Goal: Information Seeking & Learning: Learn about a topic

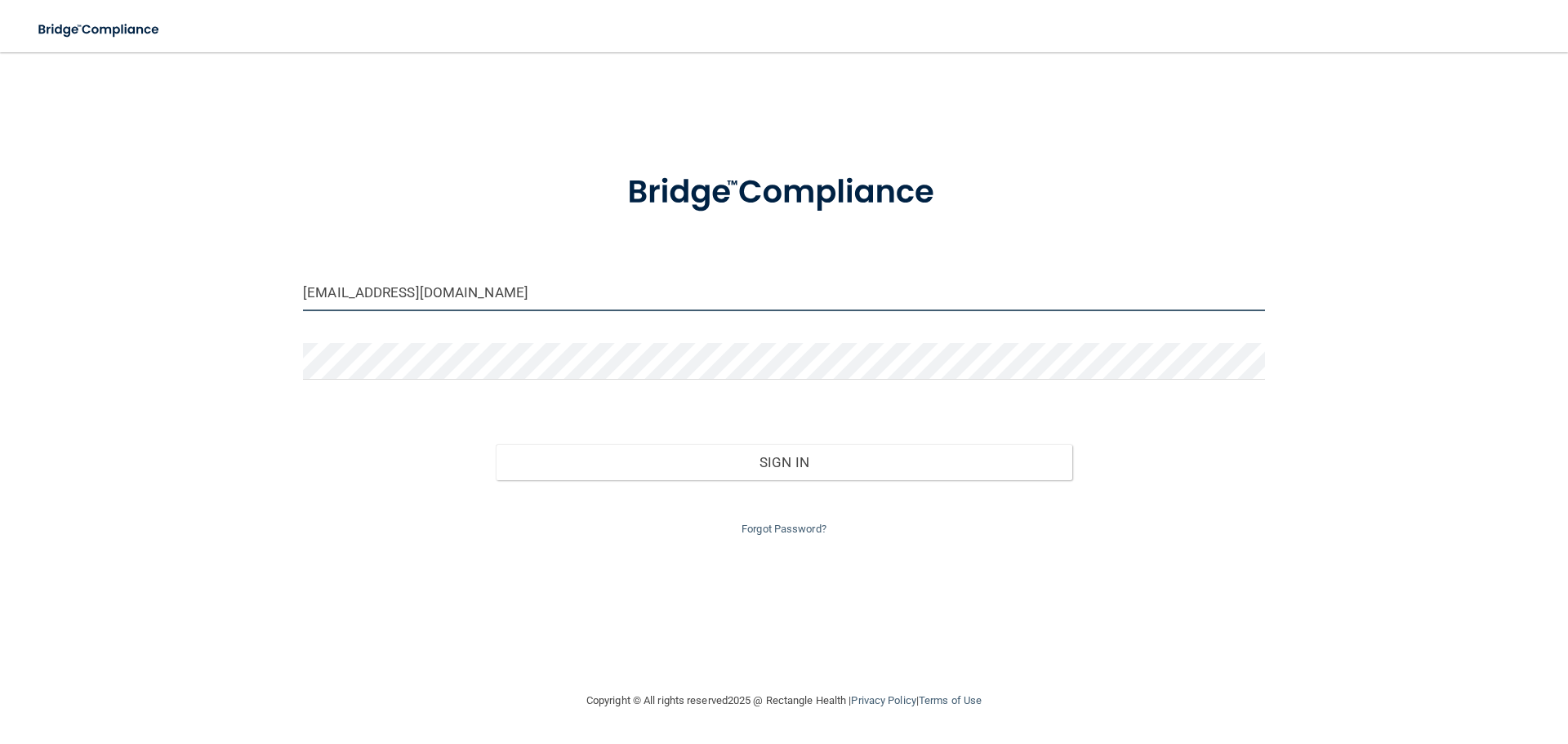
click at [488, 297] on input "melissag1399@gmail.com" at bounding box center [784, 292] width 962 height 37
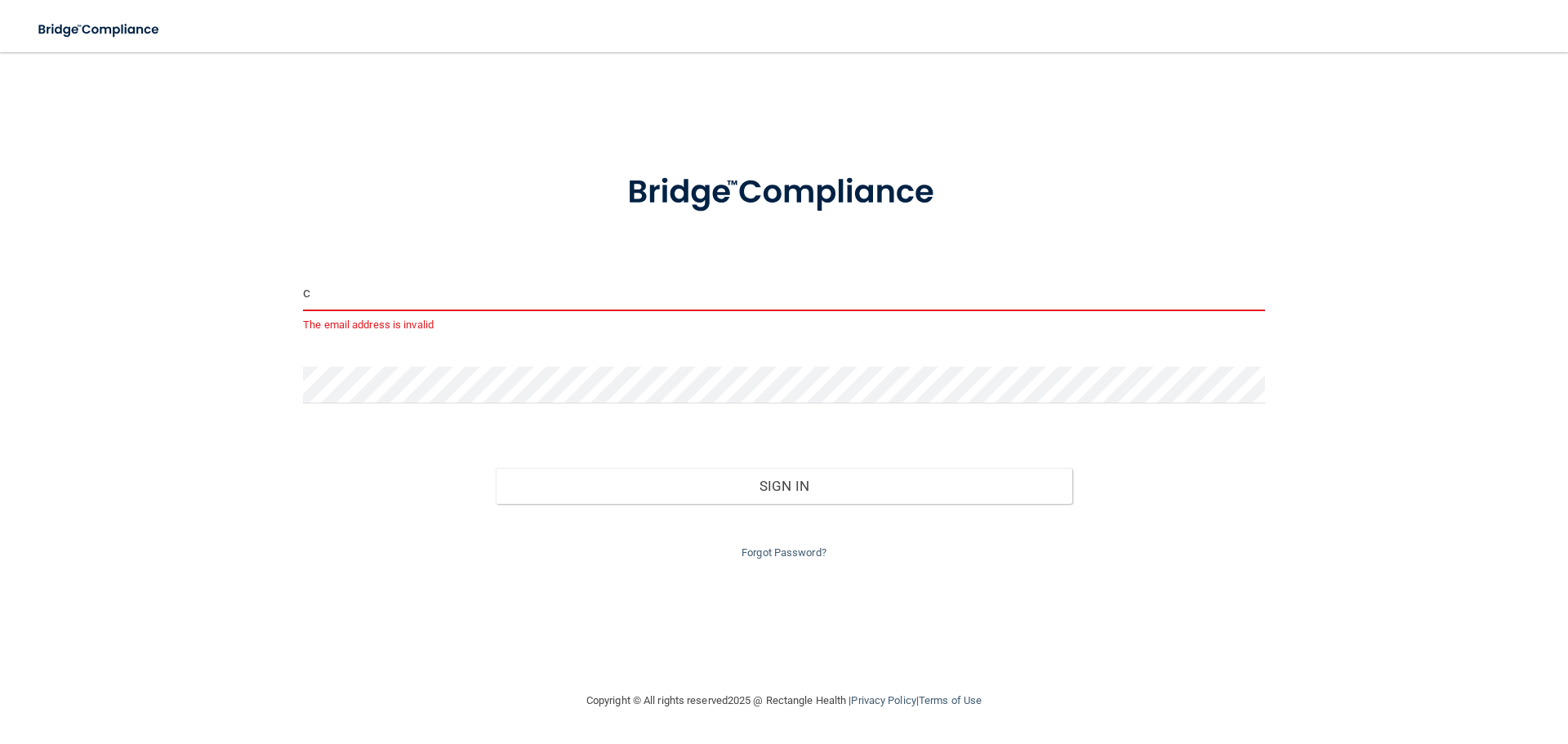
type input "[EMAIL_ADDRESS][DOMAIN_NAME]"
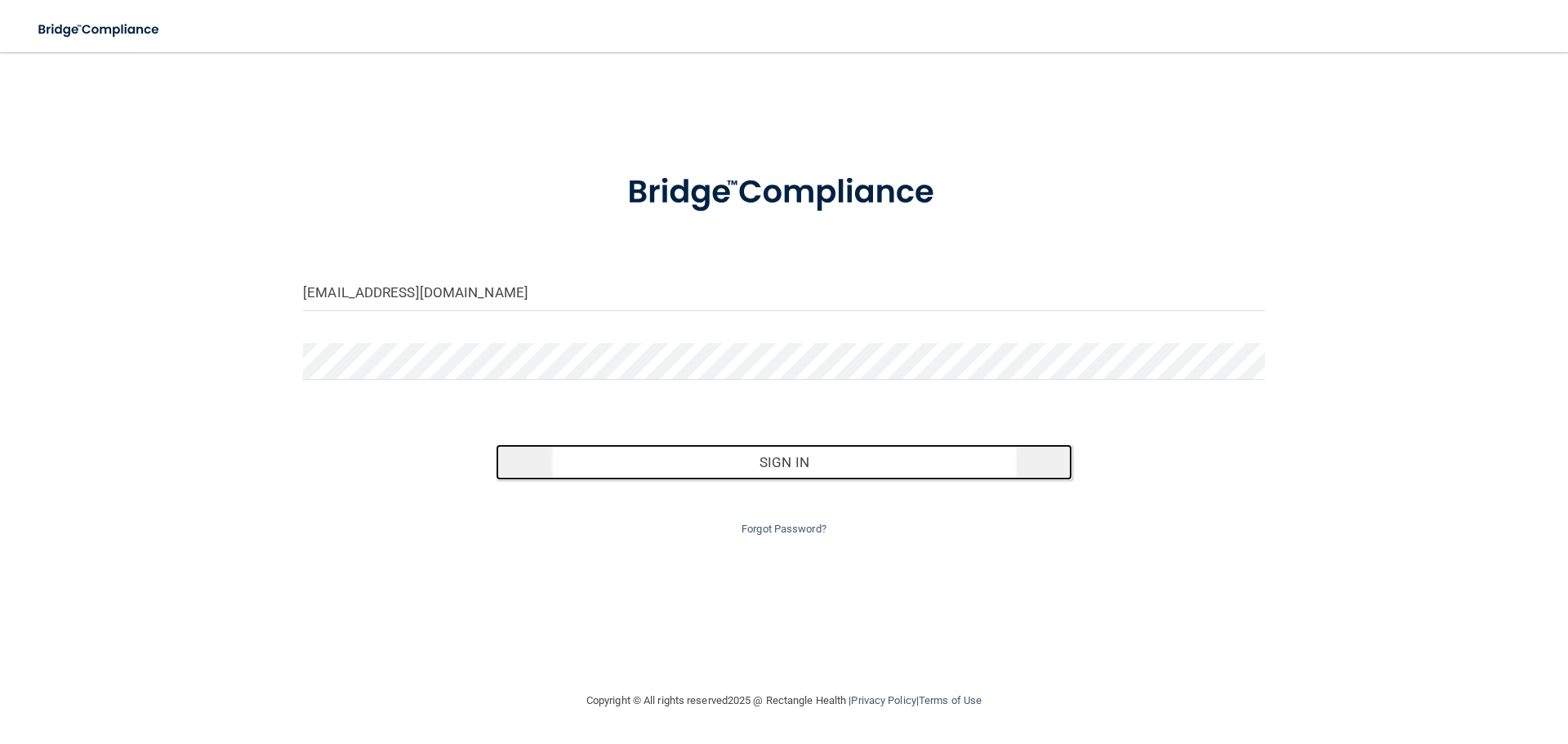
click at [735, 472] on button "Sign In" at bounding box center [784, 462] width 577 height 36
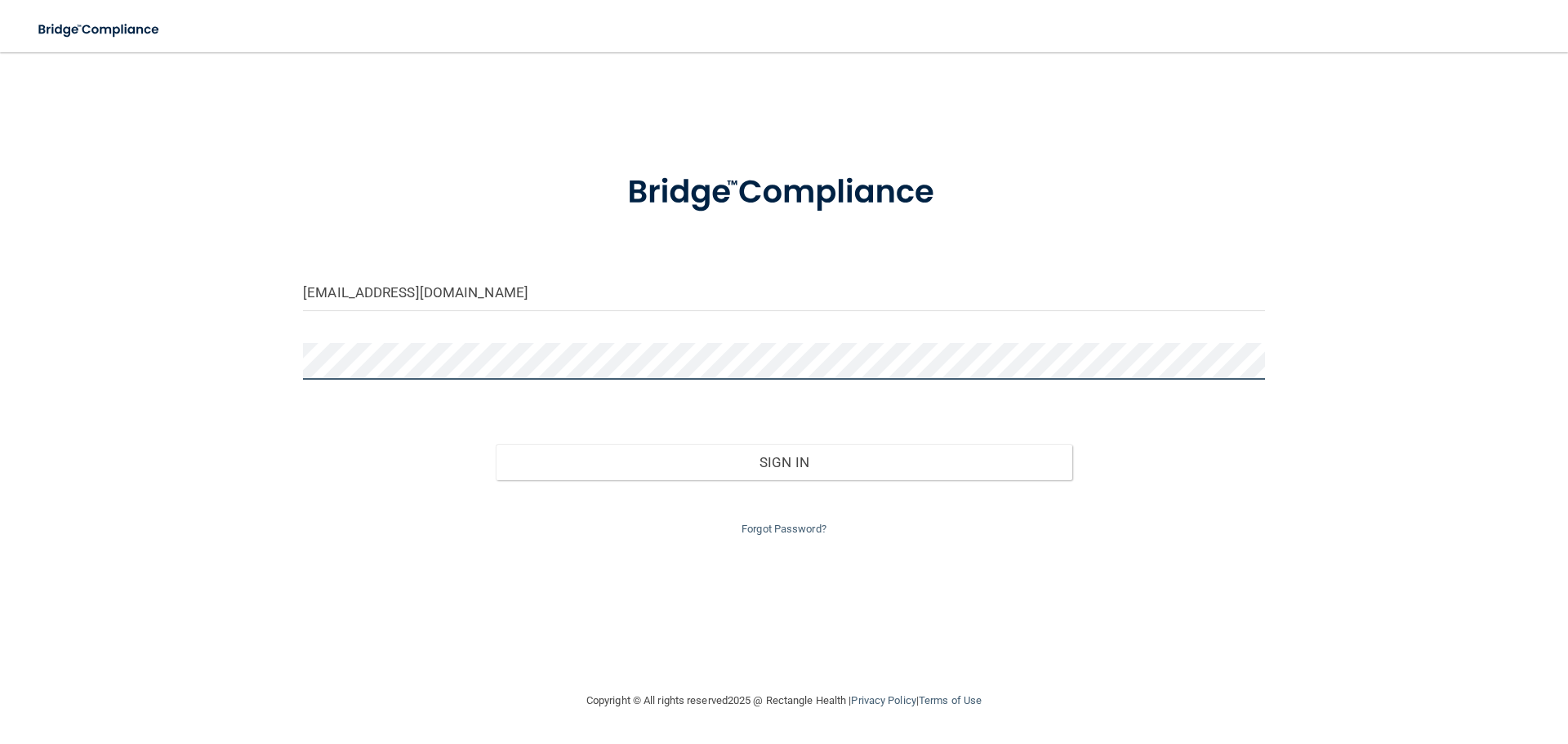
click at [496, 444] on button "Sign In" at bounding box center [784, 462] width 577 height 36
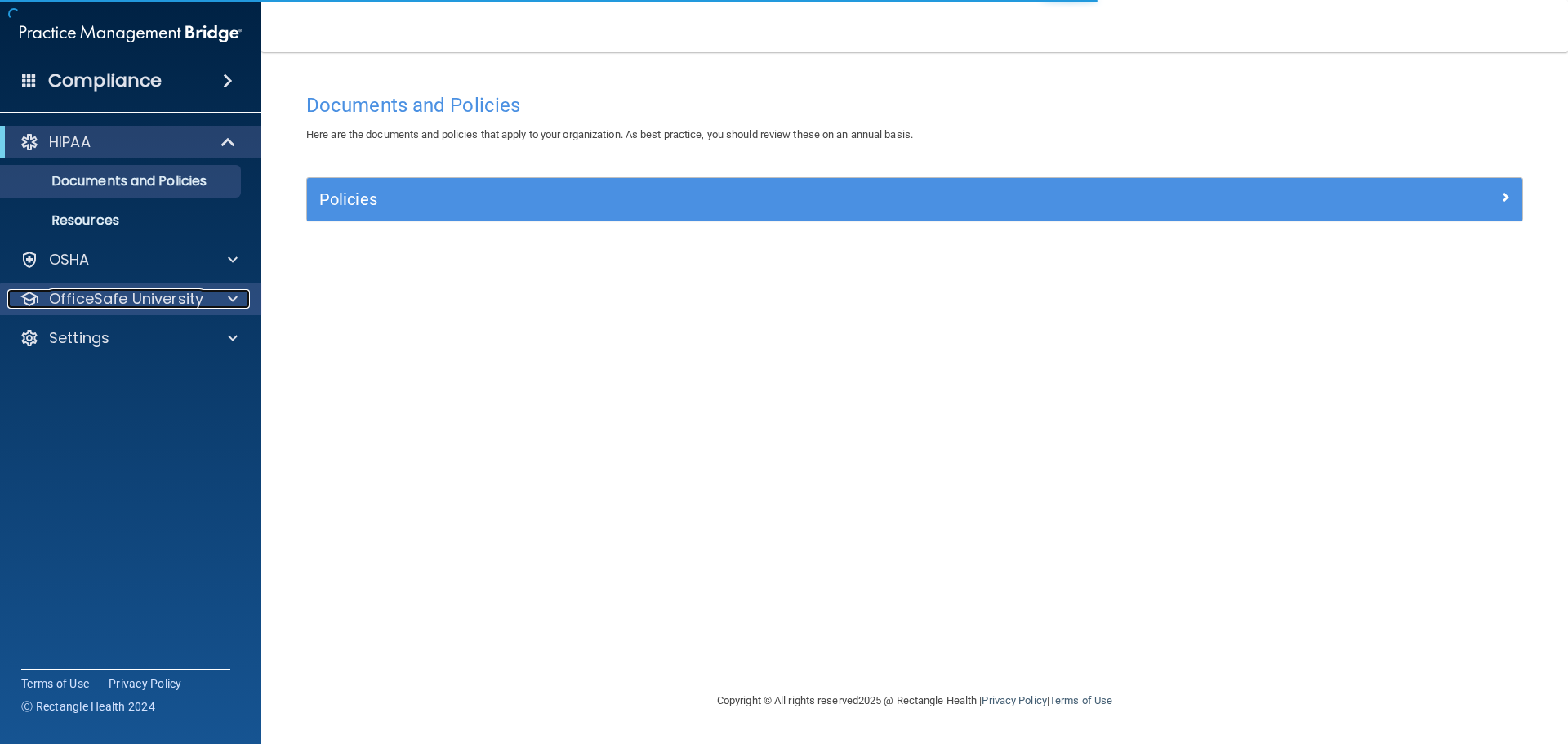
click at [192, 304] on p "OfficeSafe University" at bounding box center [126, 298] width 154 height 19
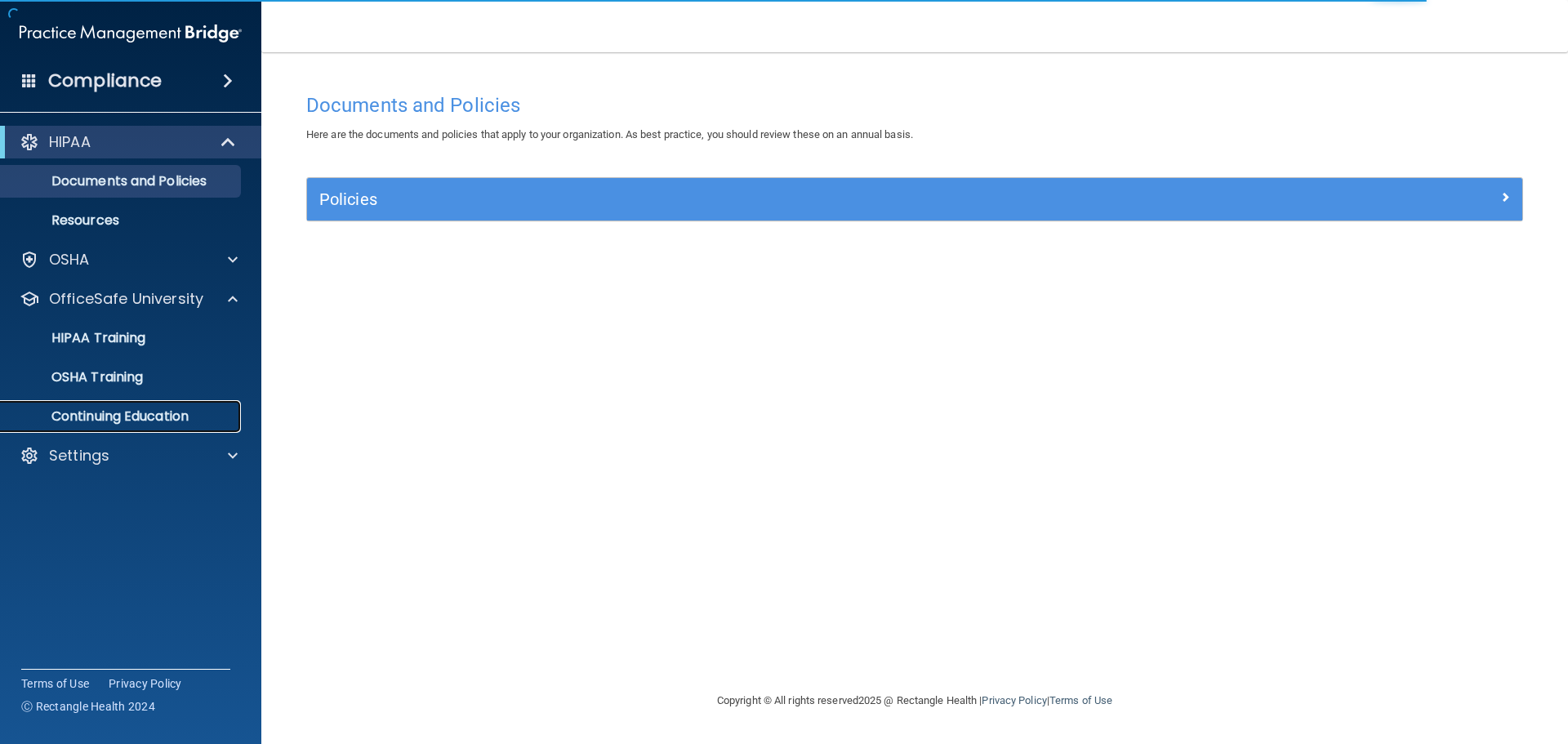
click at [162, 409] on p "Continuing Education" at bounding box center [122, 417] width 223 height 16
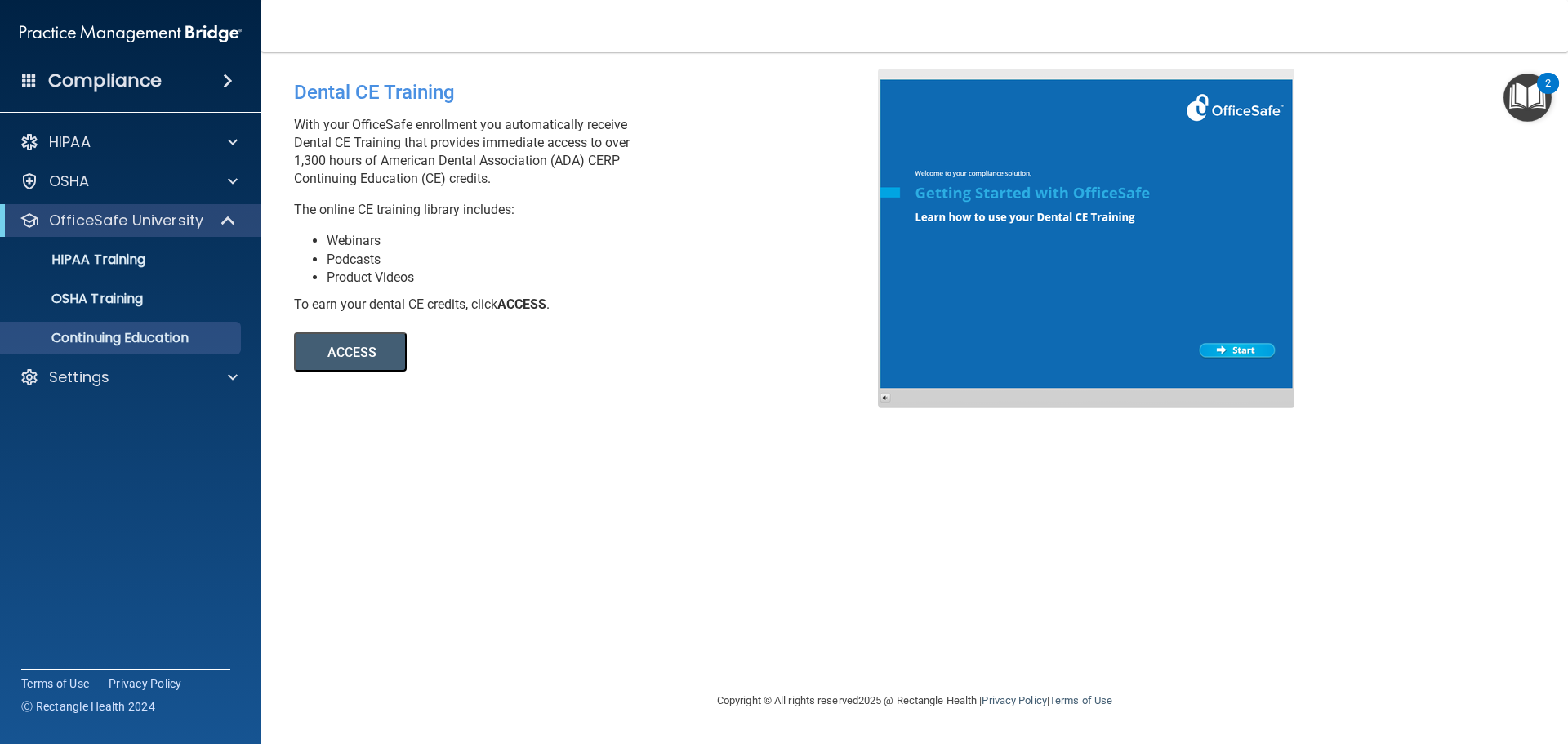
click at [1247, 354] on div at bounding box center [1086, 238] width 417 height 339
click at [139, 222] on p "OfficeSafe University" at bounding box center [126, 220] width 154 height 19
click at [132, 265] on p "HIPAA Training" at bounding box center [78, 259] width 135 height 16
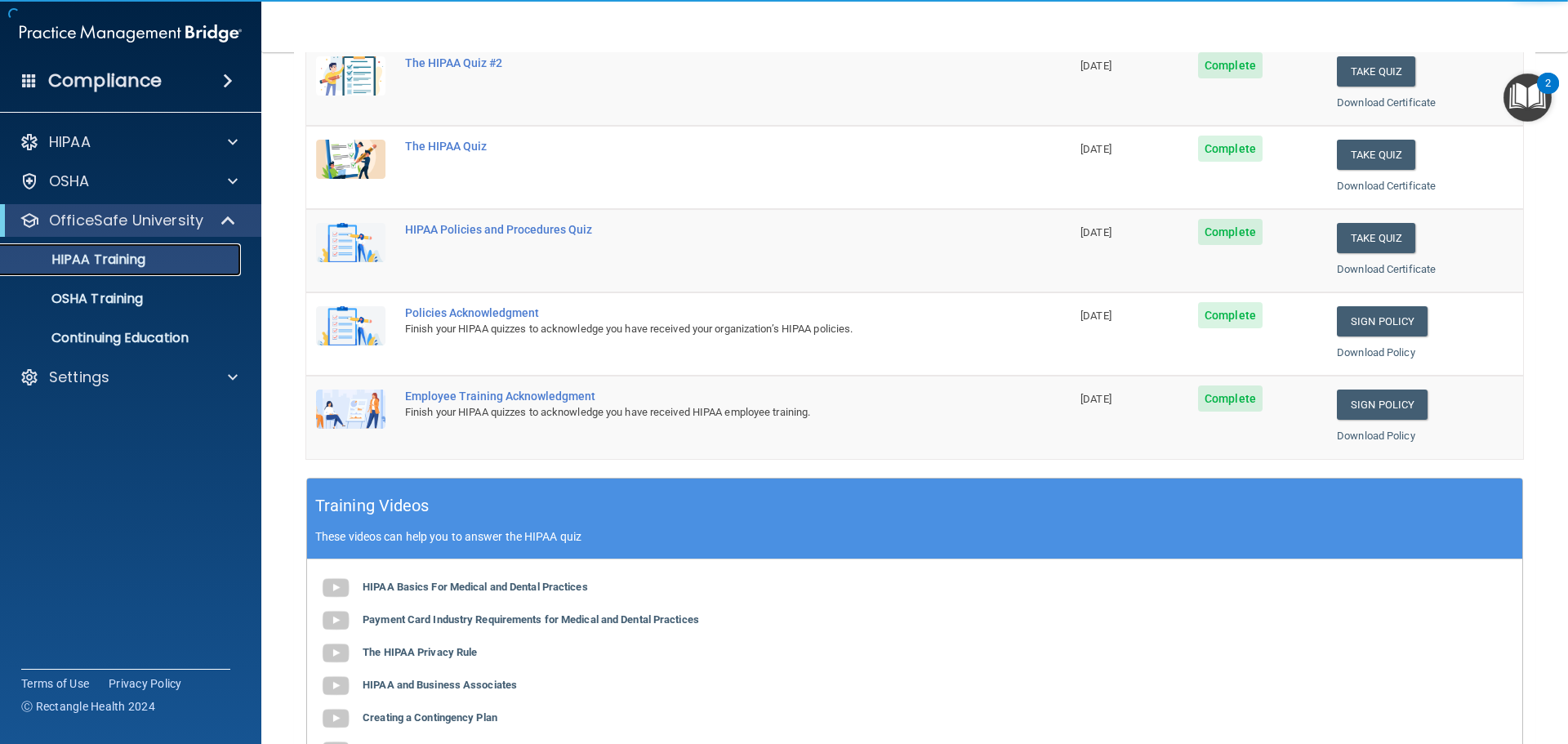
scroll to position [486, 0]
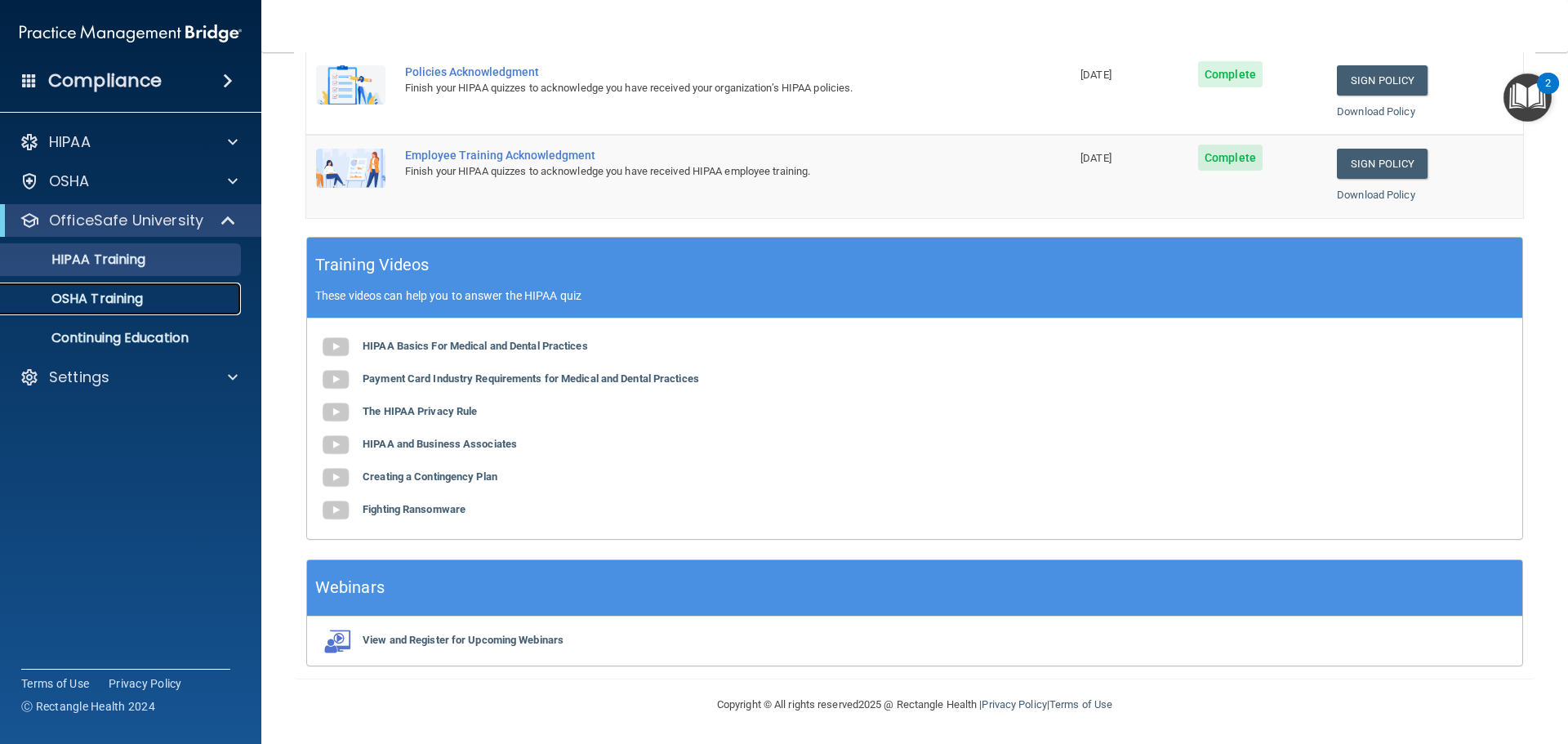
click at [141, 299] on p "OSHA Training" at bounding box center [77, 299] width 132 height 16
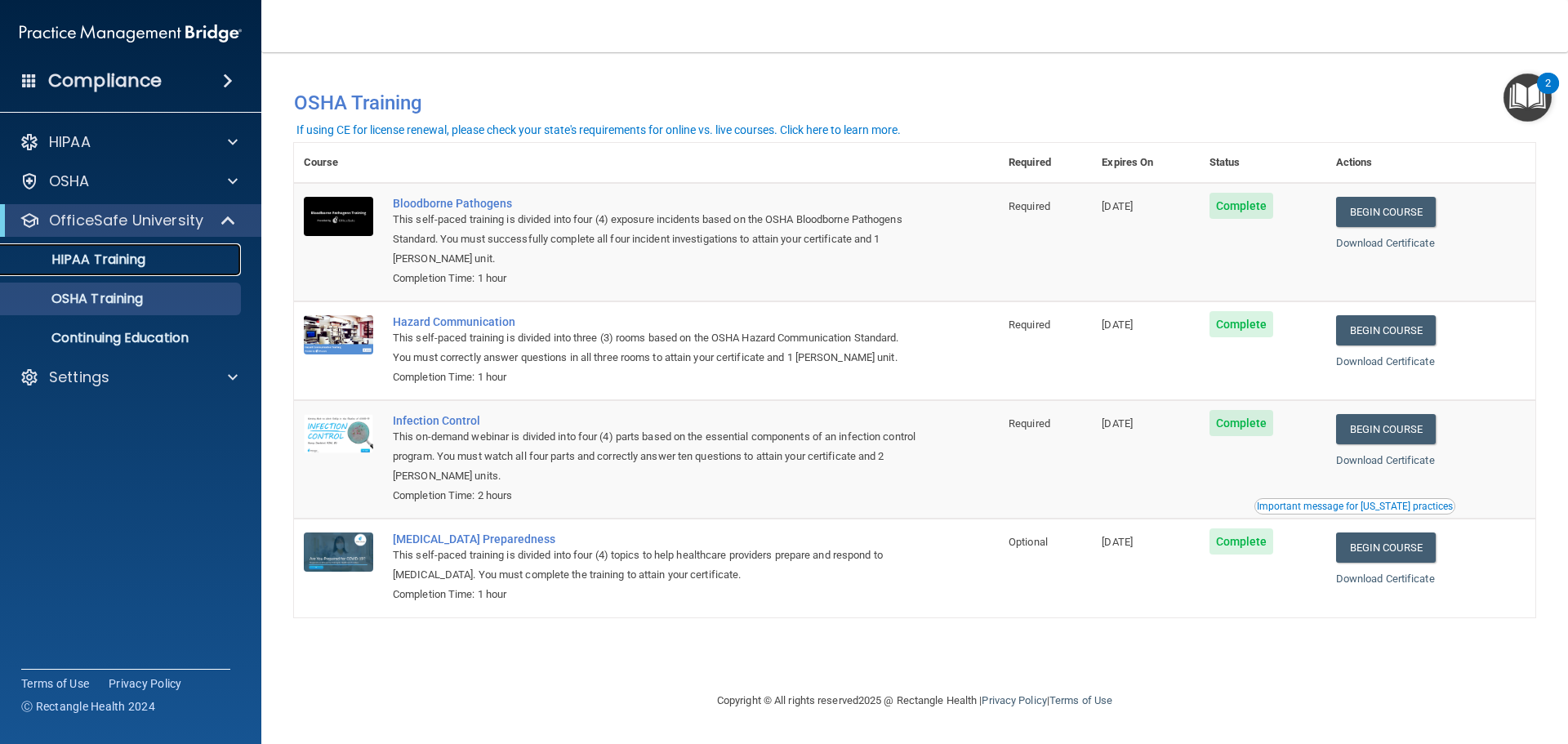
click at [118, 262] on p "HIPAA Training" at bounding box center [78, 259] width 135 height 16
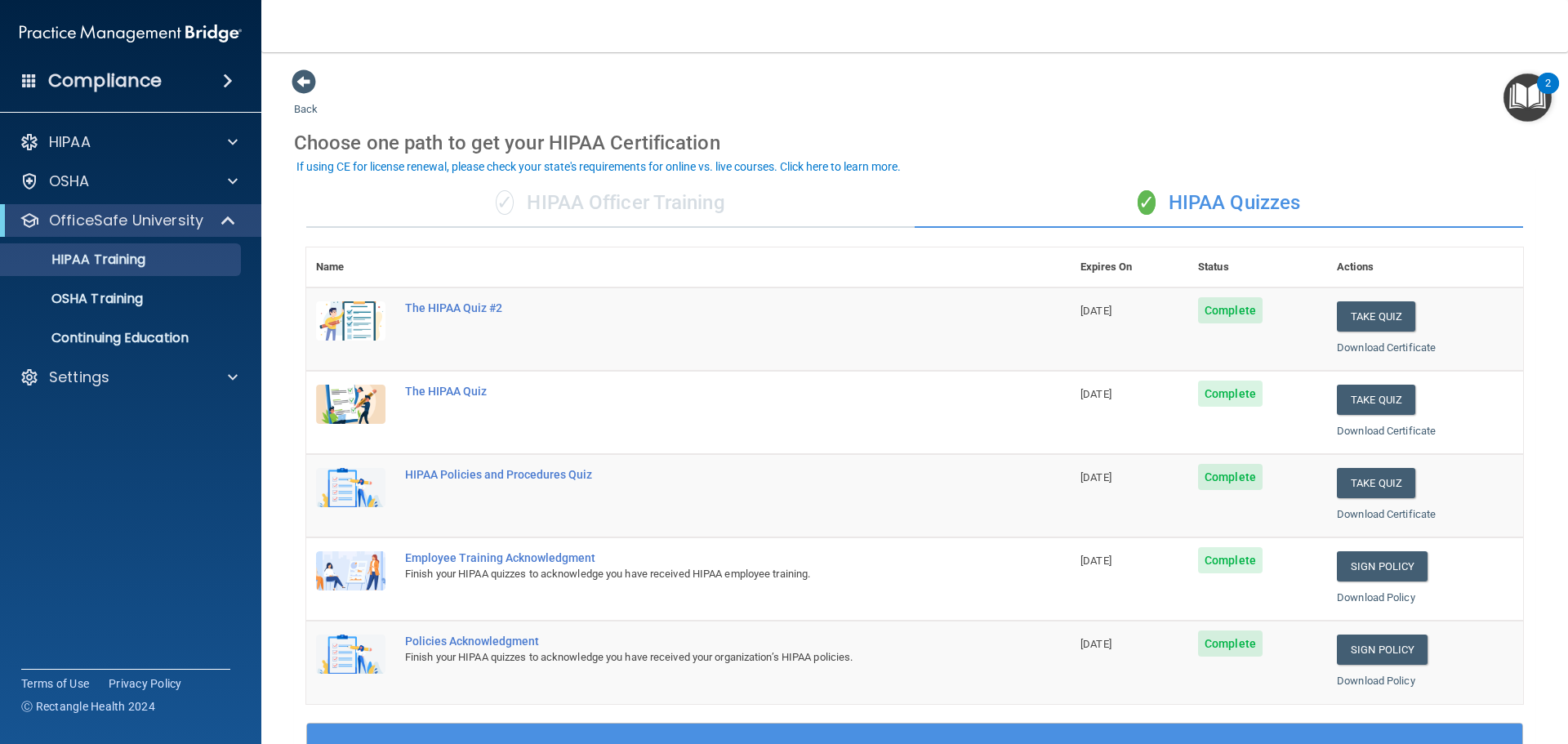
click at [653, 206] on div "✓ HIPAA Officer Training" at bounding box center [610, 202] width 609 height 49
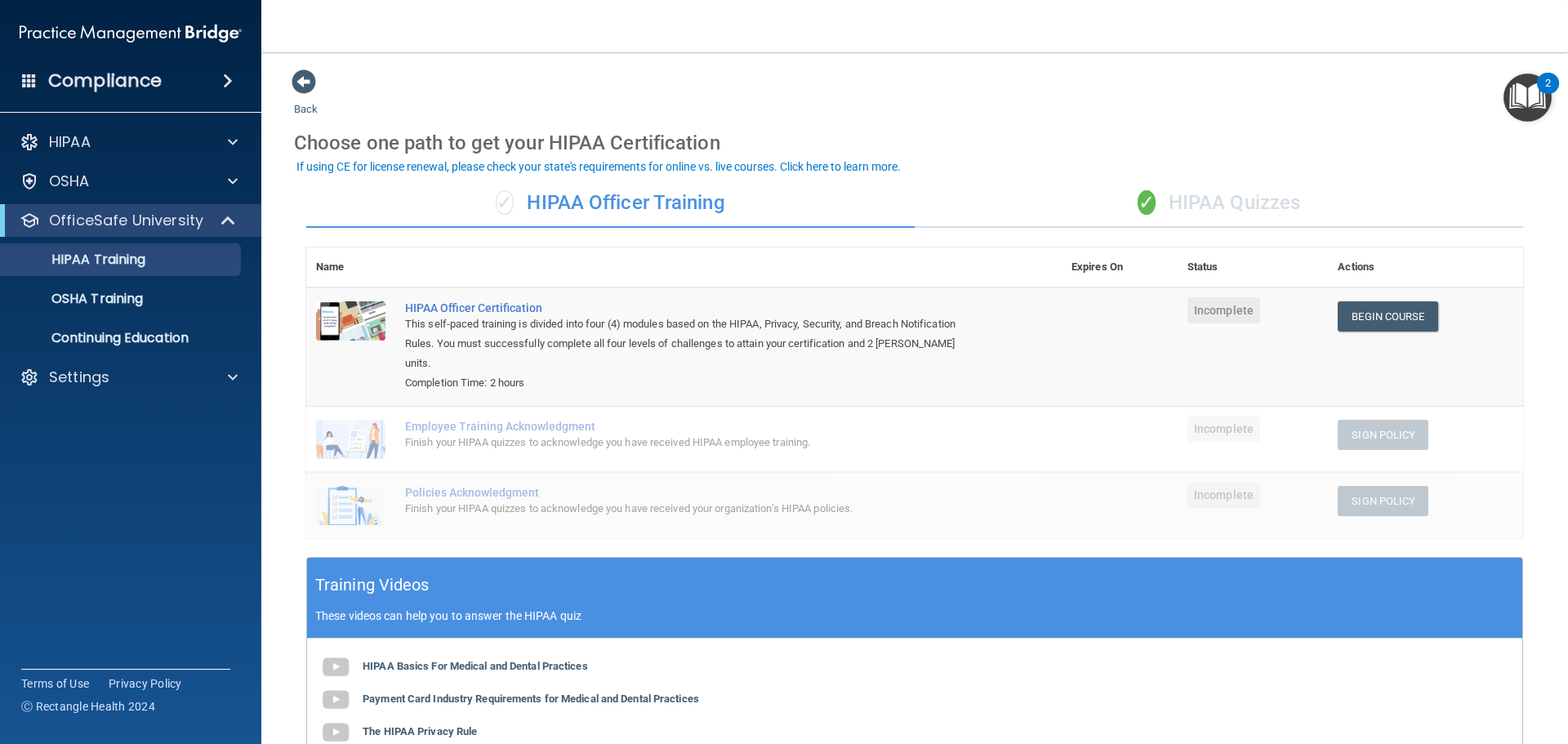
click at [1100, 201] on div "✓ HIPAA Quizzes" at bounding box center [1219, 202] width 609 height 49
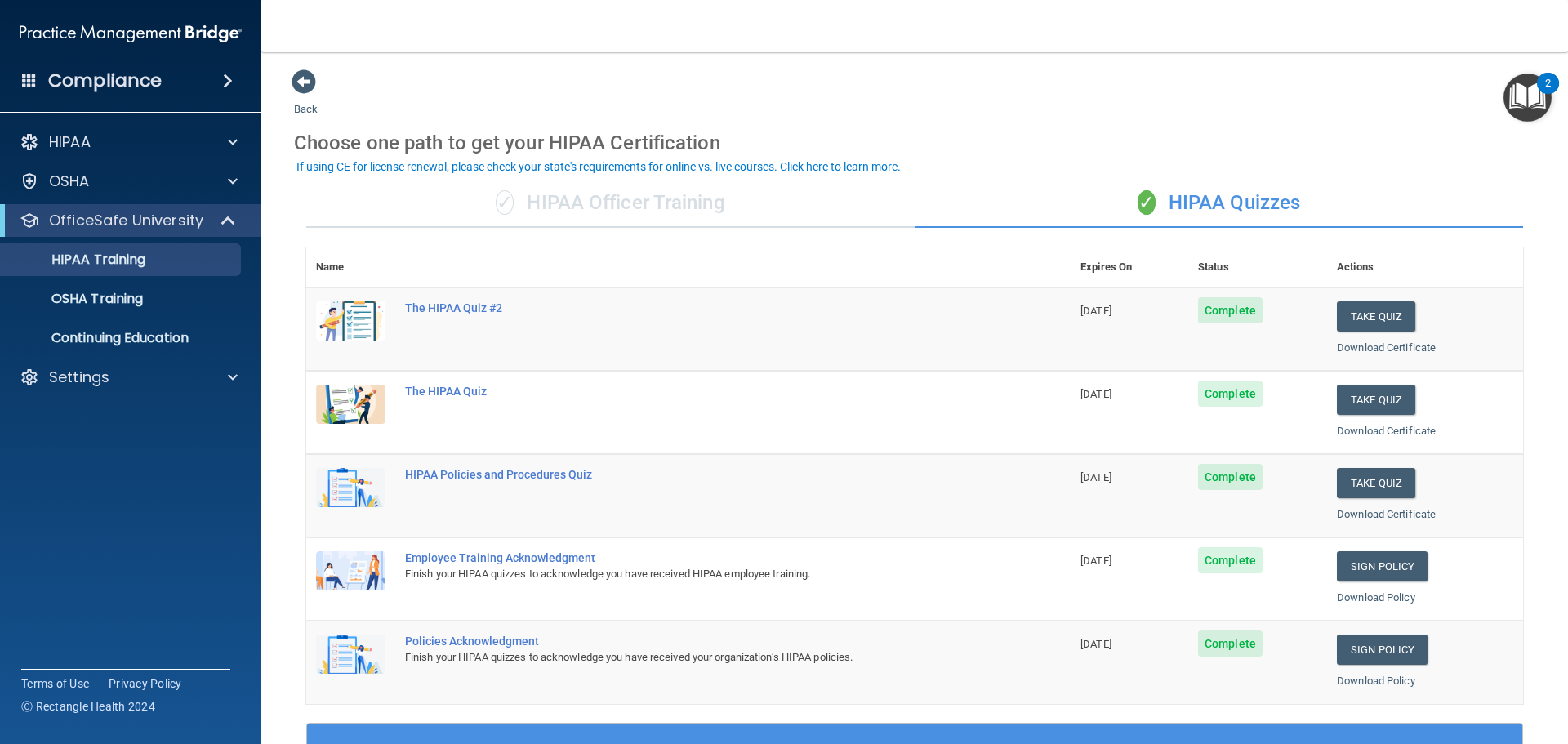
click at [720, 191] on div "✓ HIPAA Officer Training" at bounding box center [610, 202] width 609 height 49
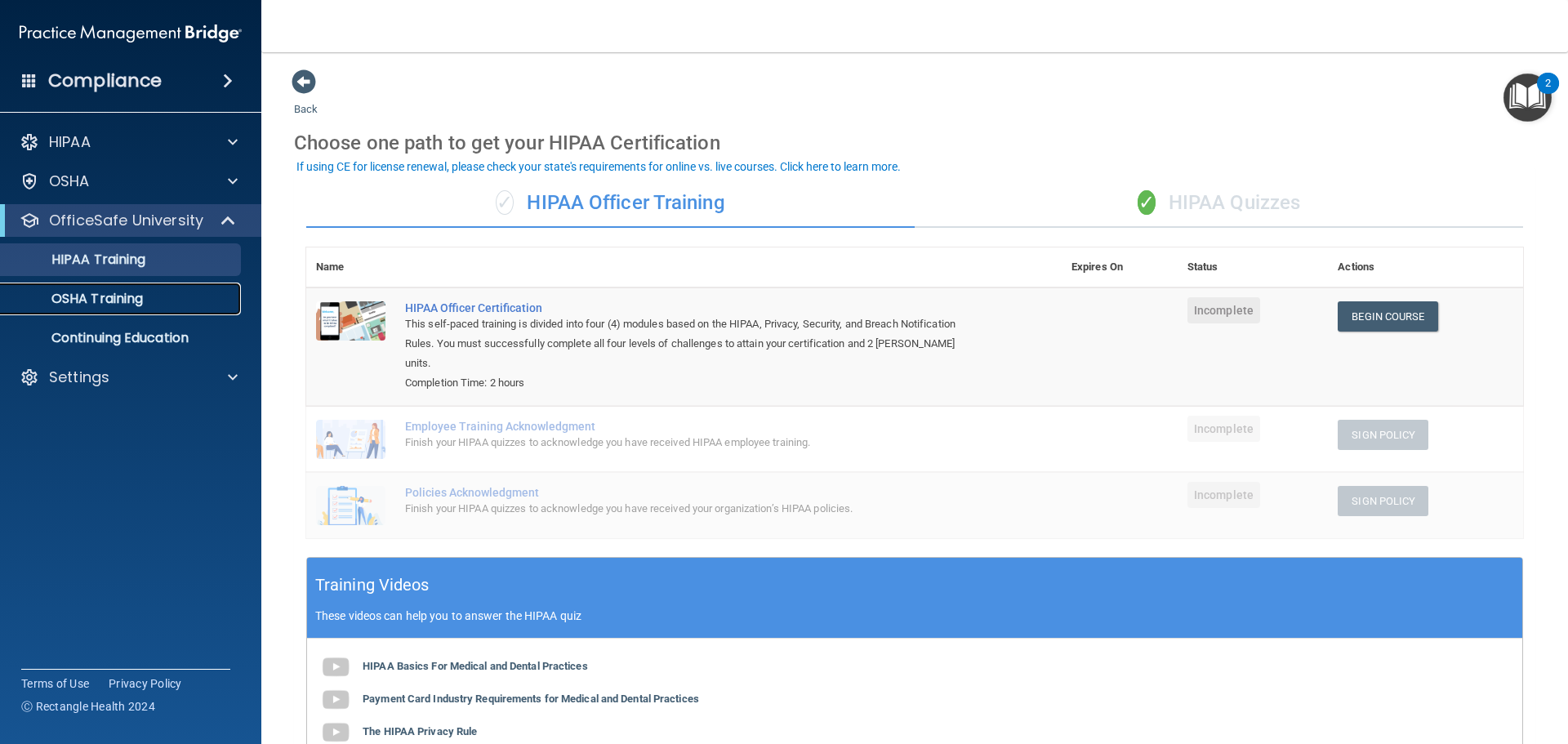
click at [120, 307] on p "OSHA Training" at bounding box center [77, 299] width 132 height 16
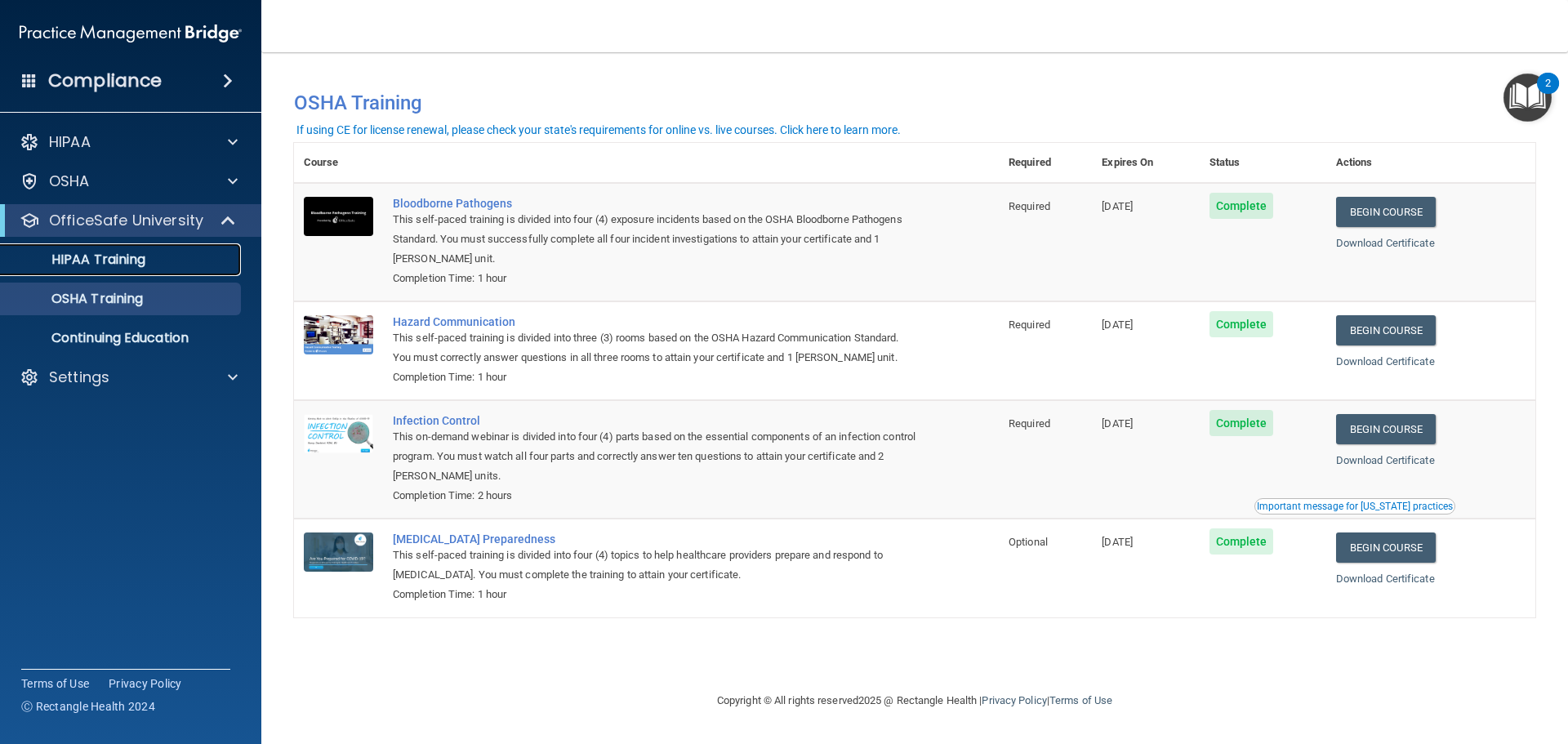
click at [131, 267] on p "HIPAA Training" at bounding box center [78, 259] width 135 height 16
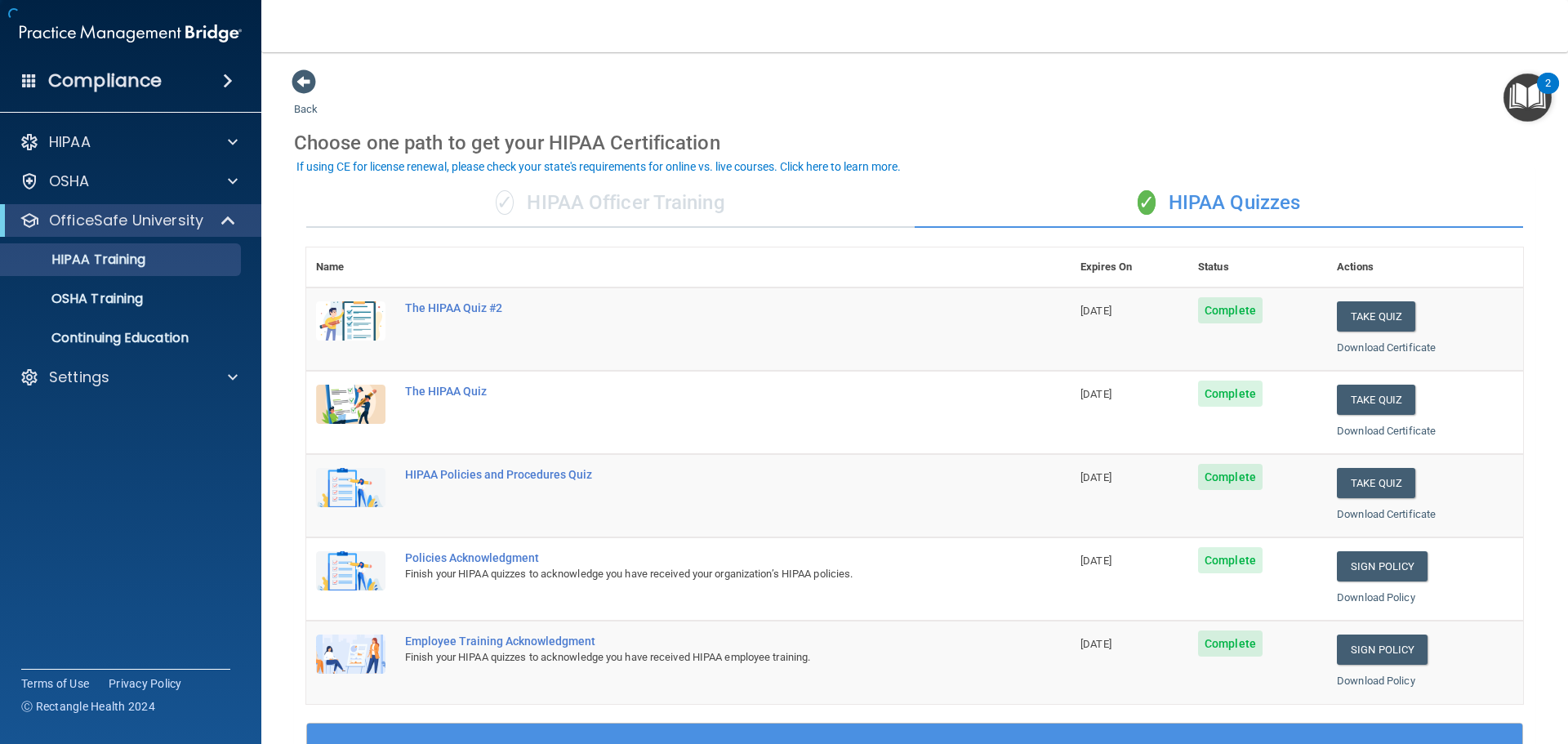
click at [657, 188] on div "✓ HIPAA Officer Training" at bounding box center [610, 202] width 609 height 49
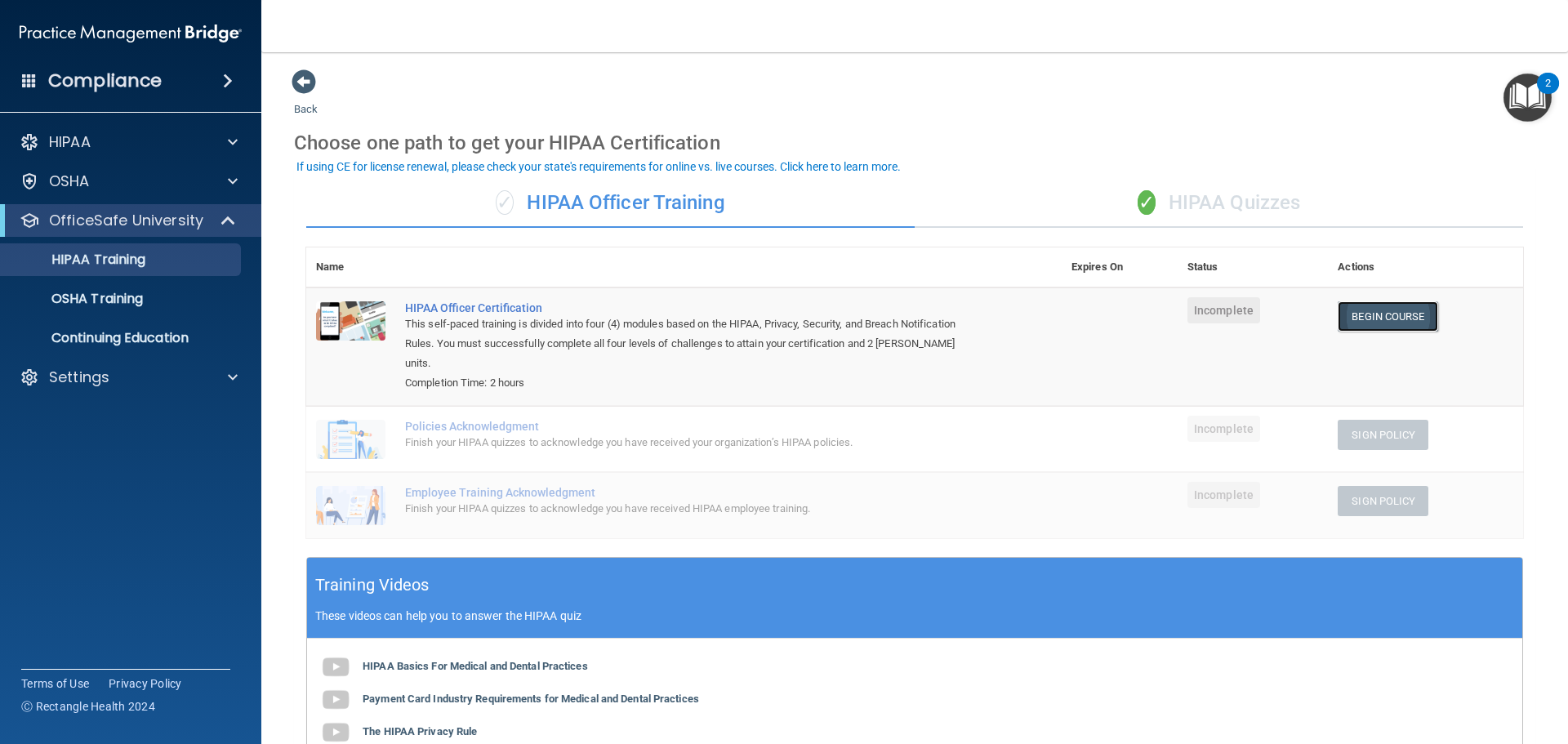
click at [1385, 324] on link "Begin Course" at bounding box center [1387, 316] width 100 height 30
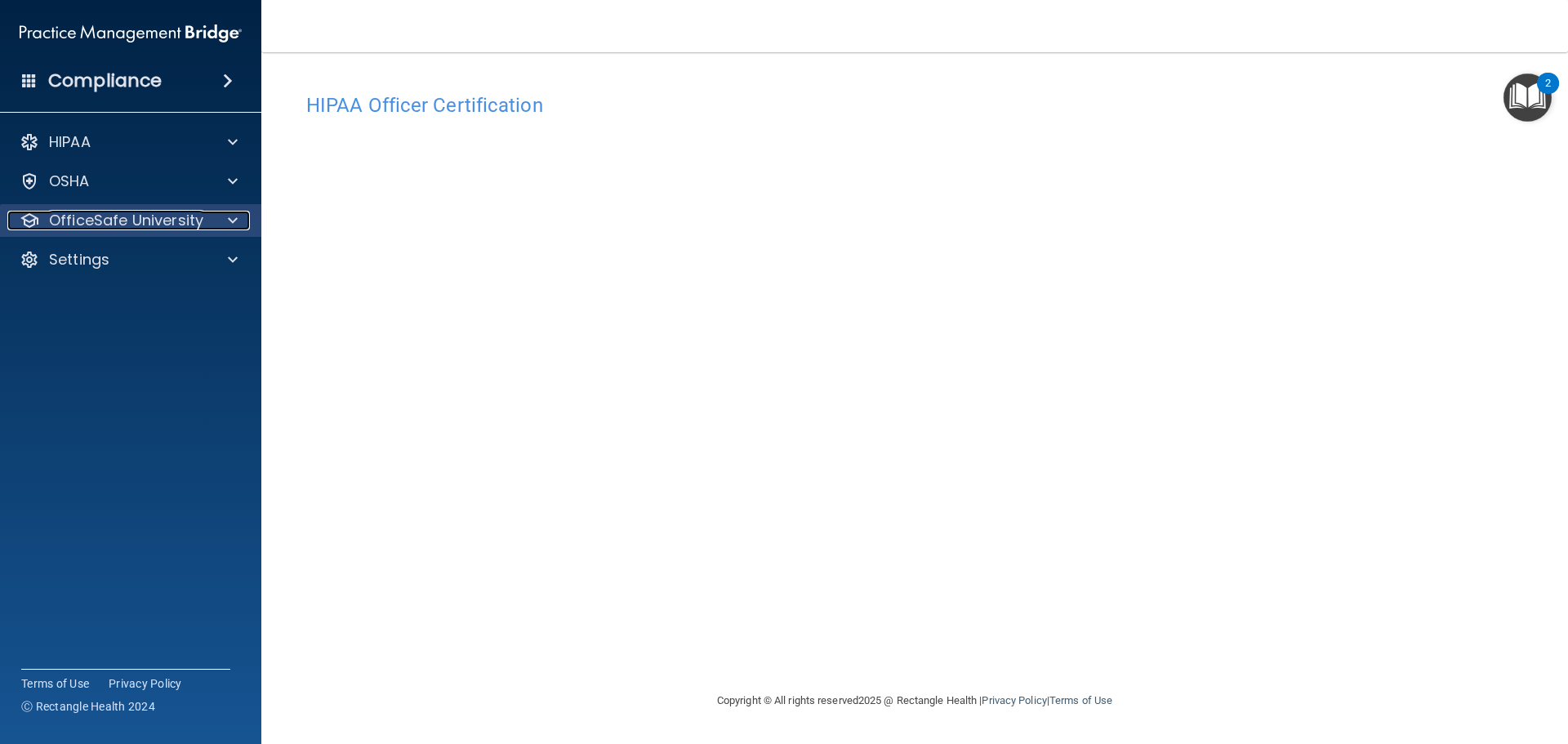
click at [143, 214] on p "OfficeSafe University" at bounding box center [126, 220] width 154 height 19
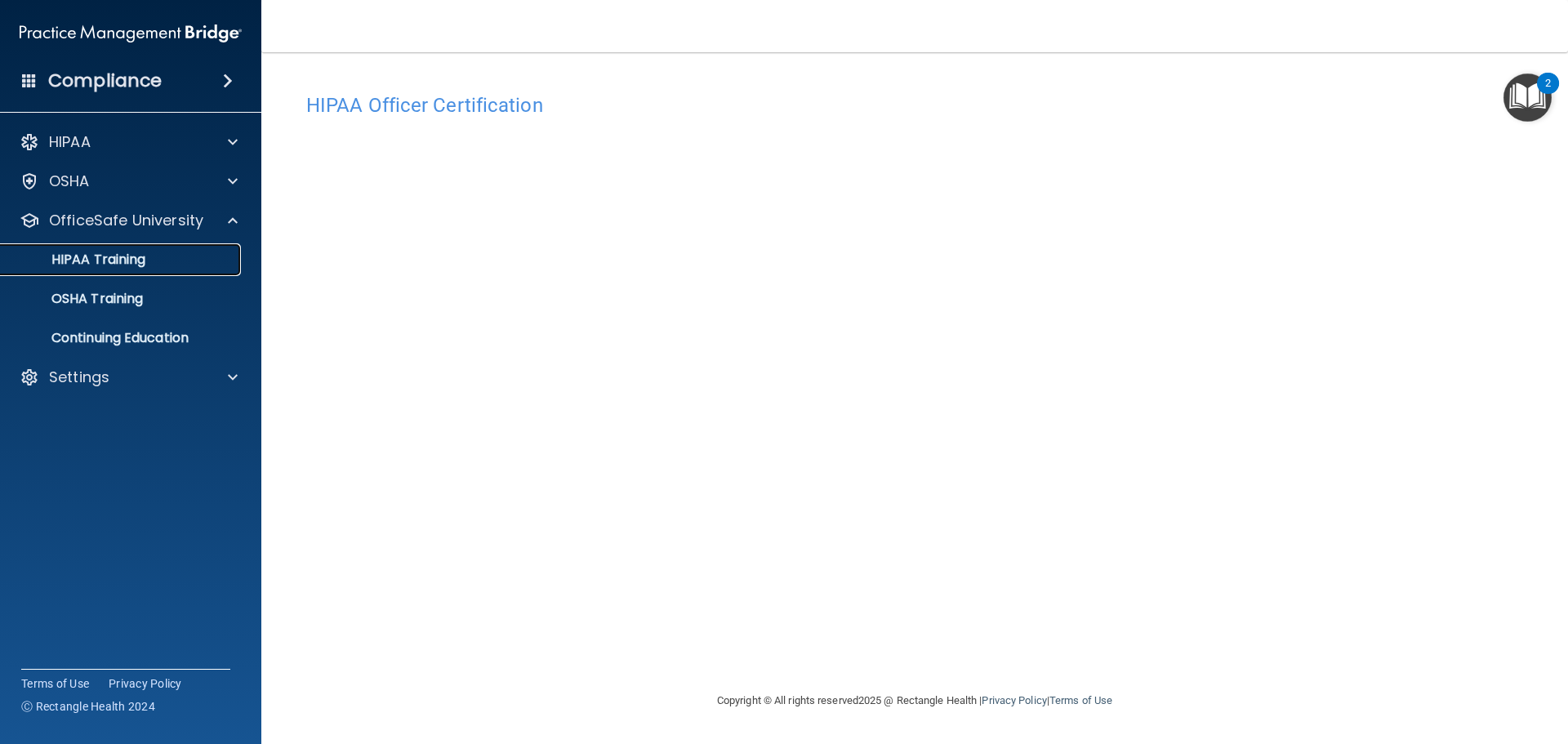
click at [162, 257] on div "HIPAA Training" at bounding box center [122, 259] width 223 height 16
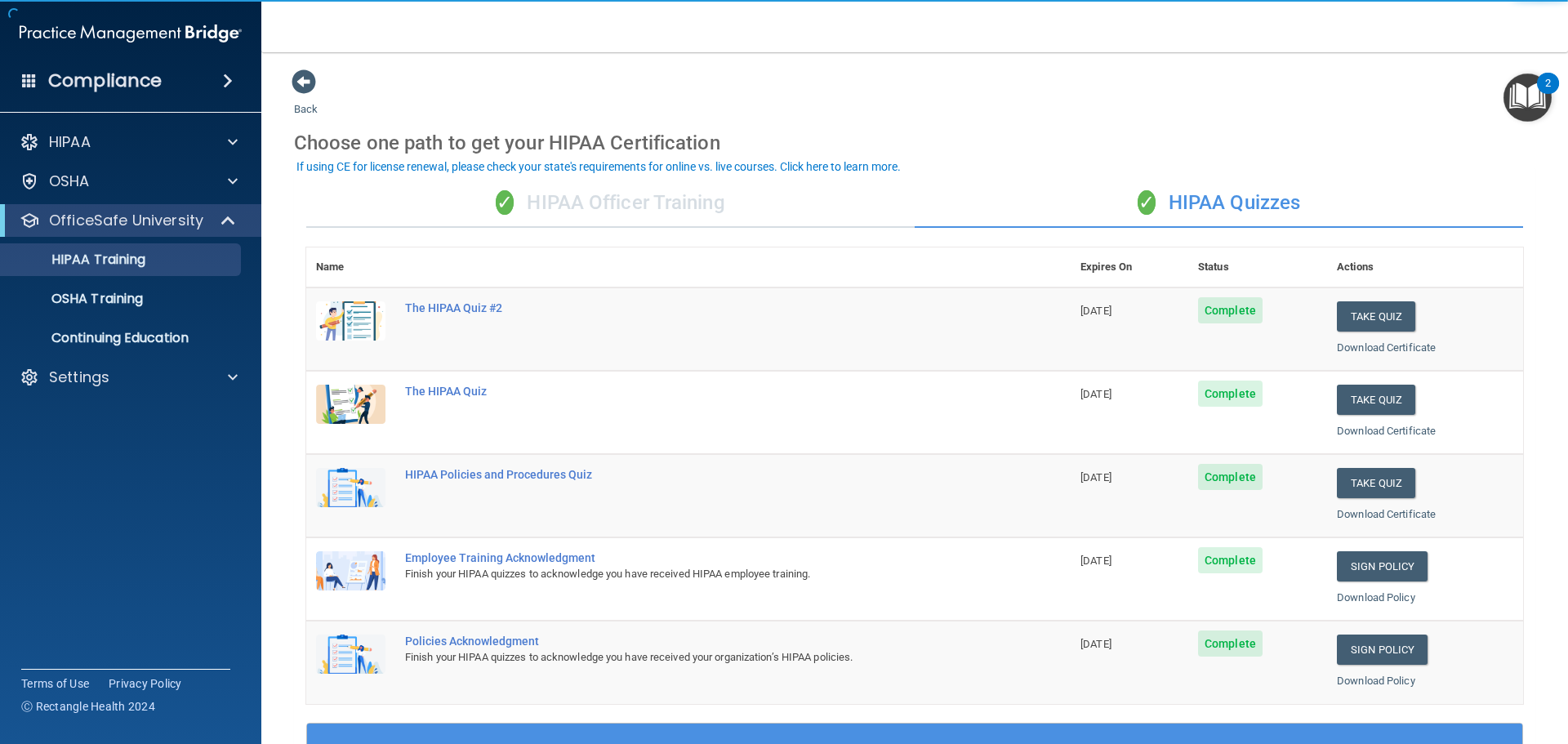
click at [696, 204] on div "✓ HIPAA Officer Training" at bounding box center [610, 202] width 609 height 49
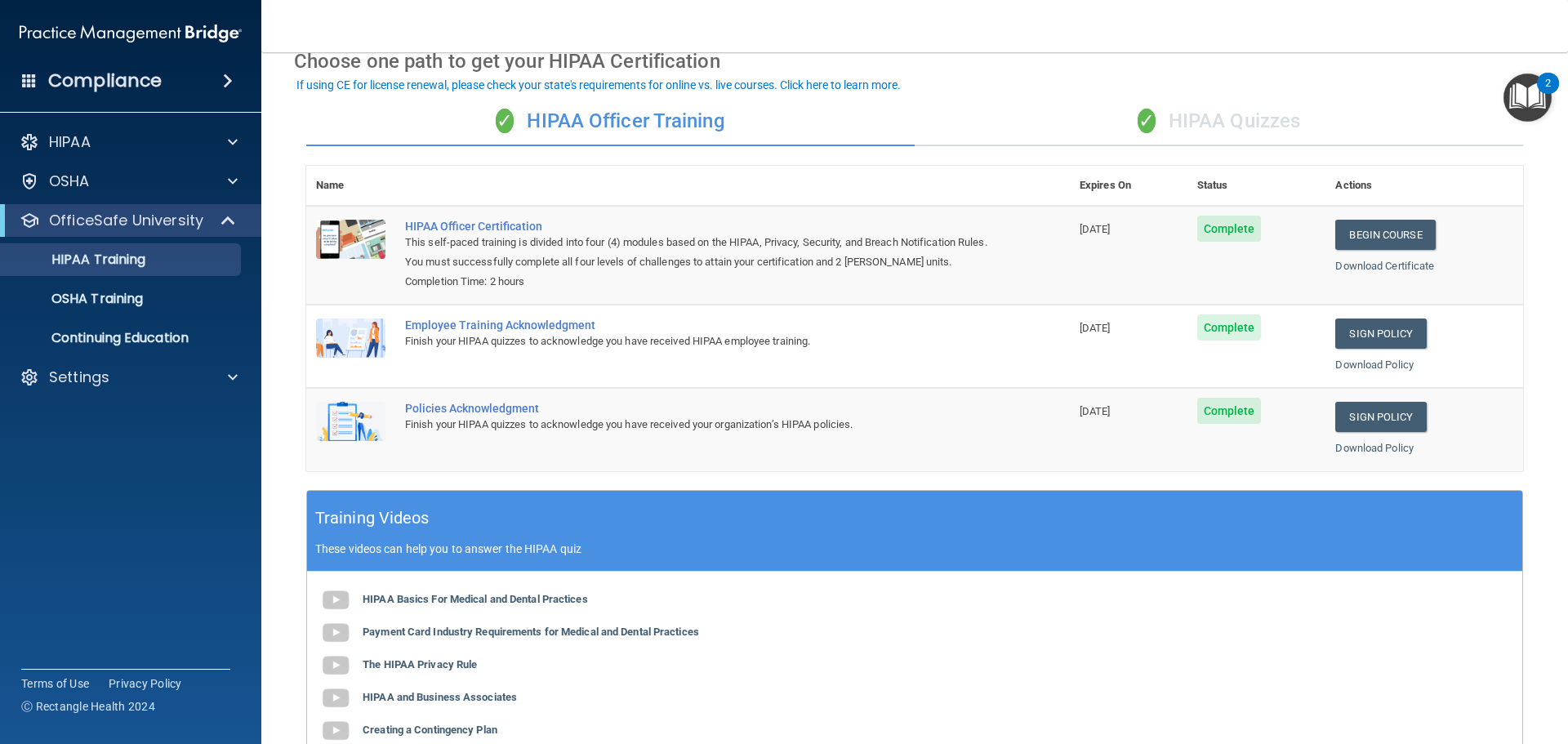
scroll to position [334, 0]
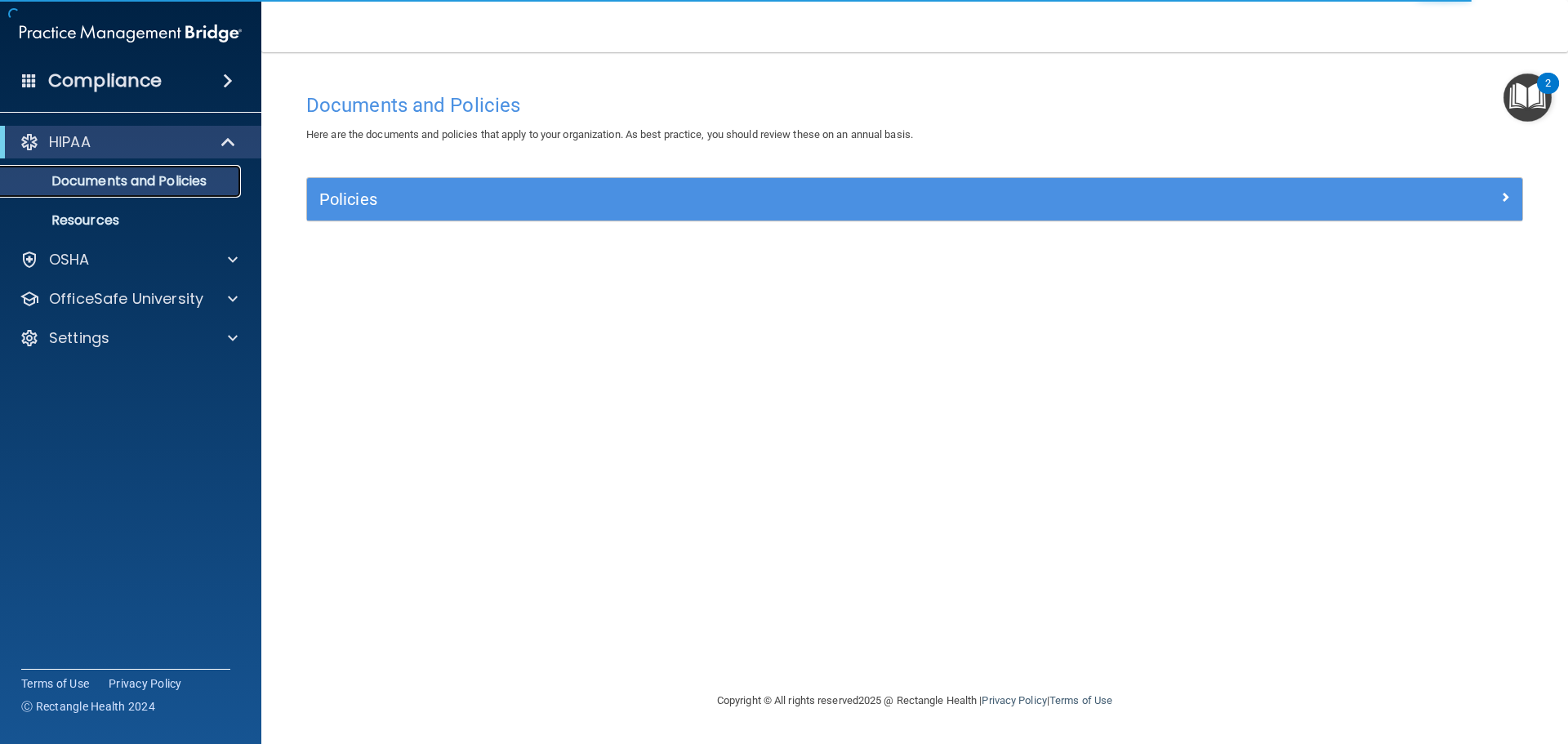
click at [132, 186] on p "Documents and Policies" at bounding box center [122, 181] width 223 height 16
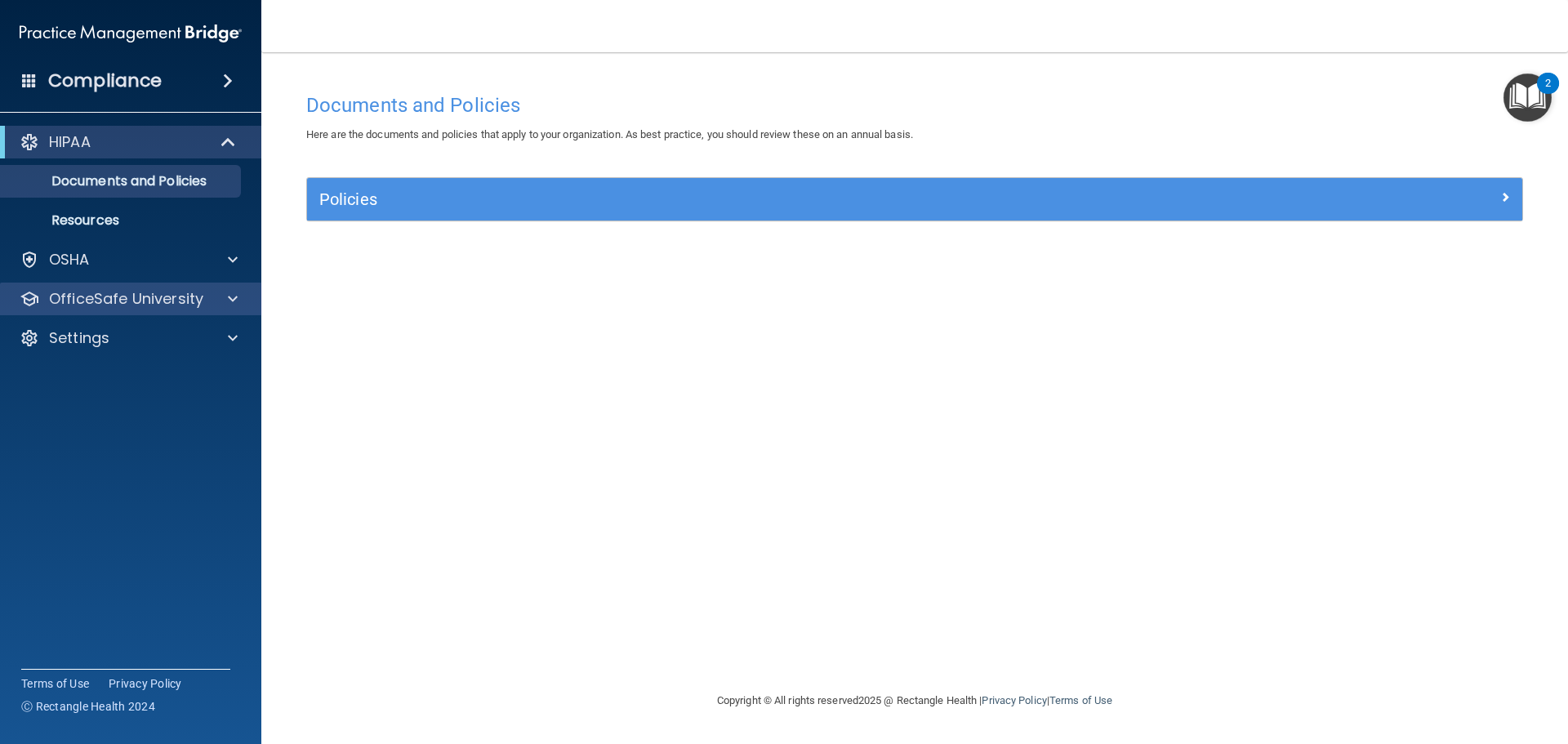
click at [218, 283] on div "OfficeSafe University" at bounding box center [131, 299] width 262 height 33
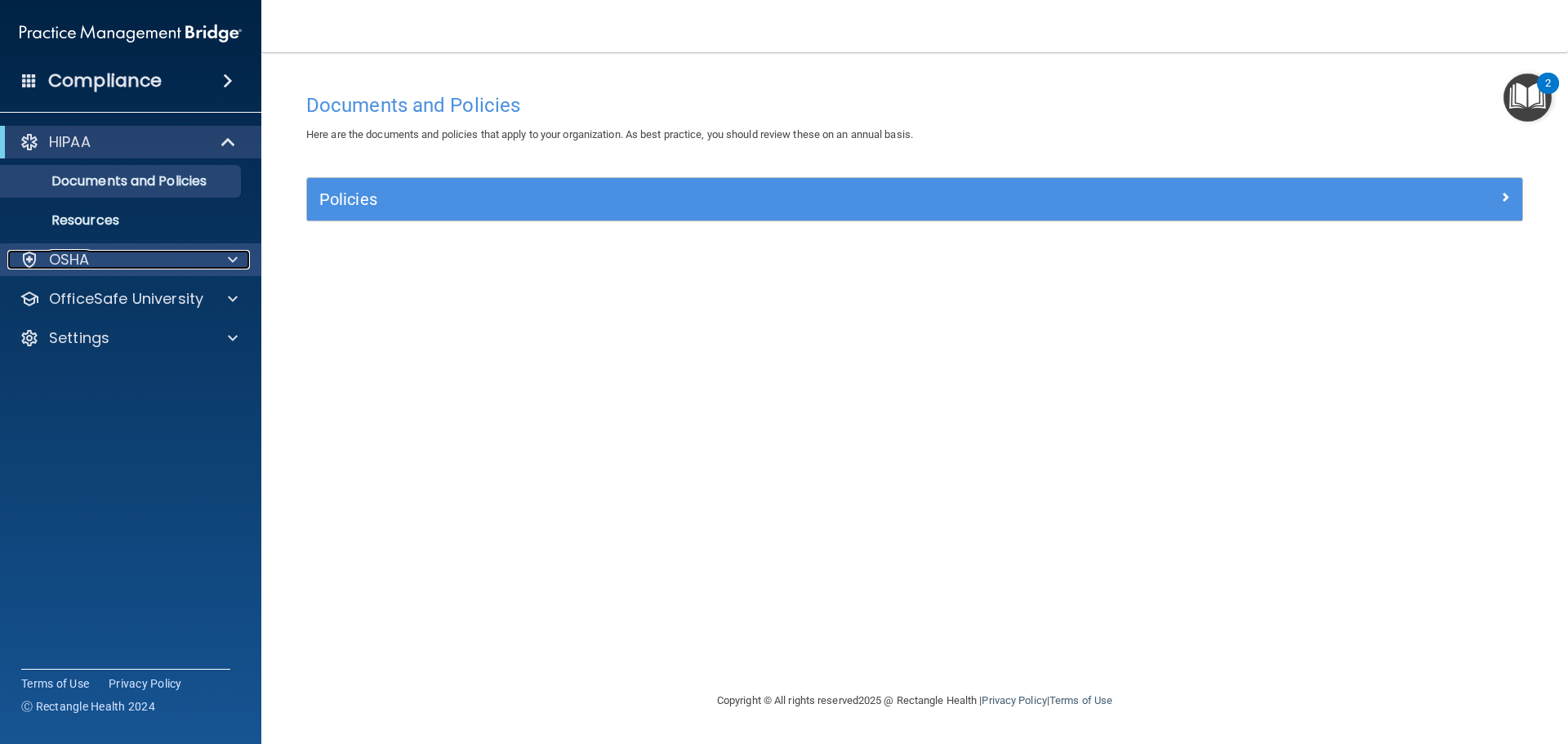
click at [227, 260] on div at bounding box center [230, 259] width 41 height 19
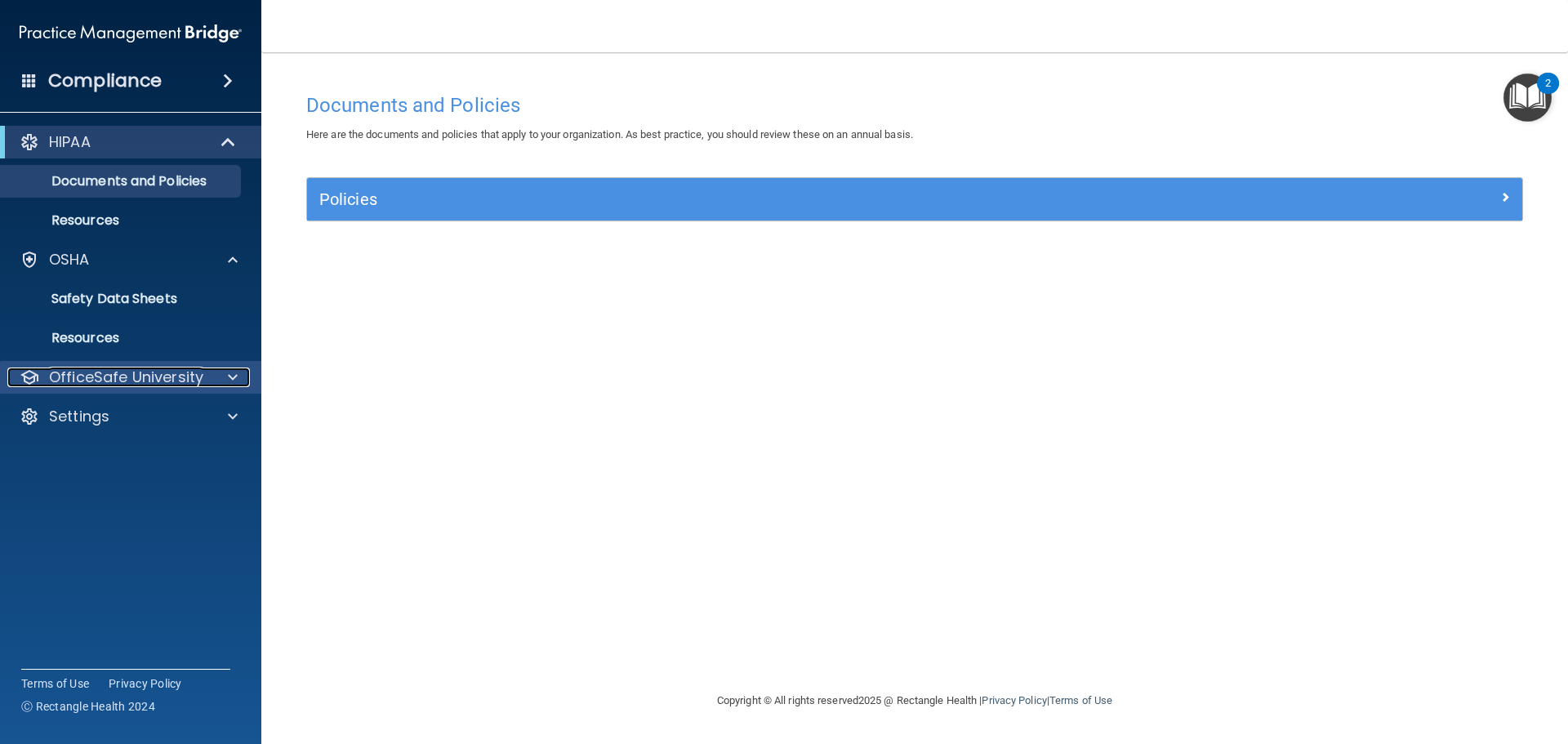
click at [204, 387] on div "OfficeSafe University" at bounding box center [108, 377] width 203 height 19
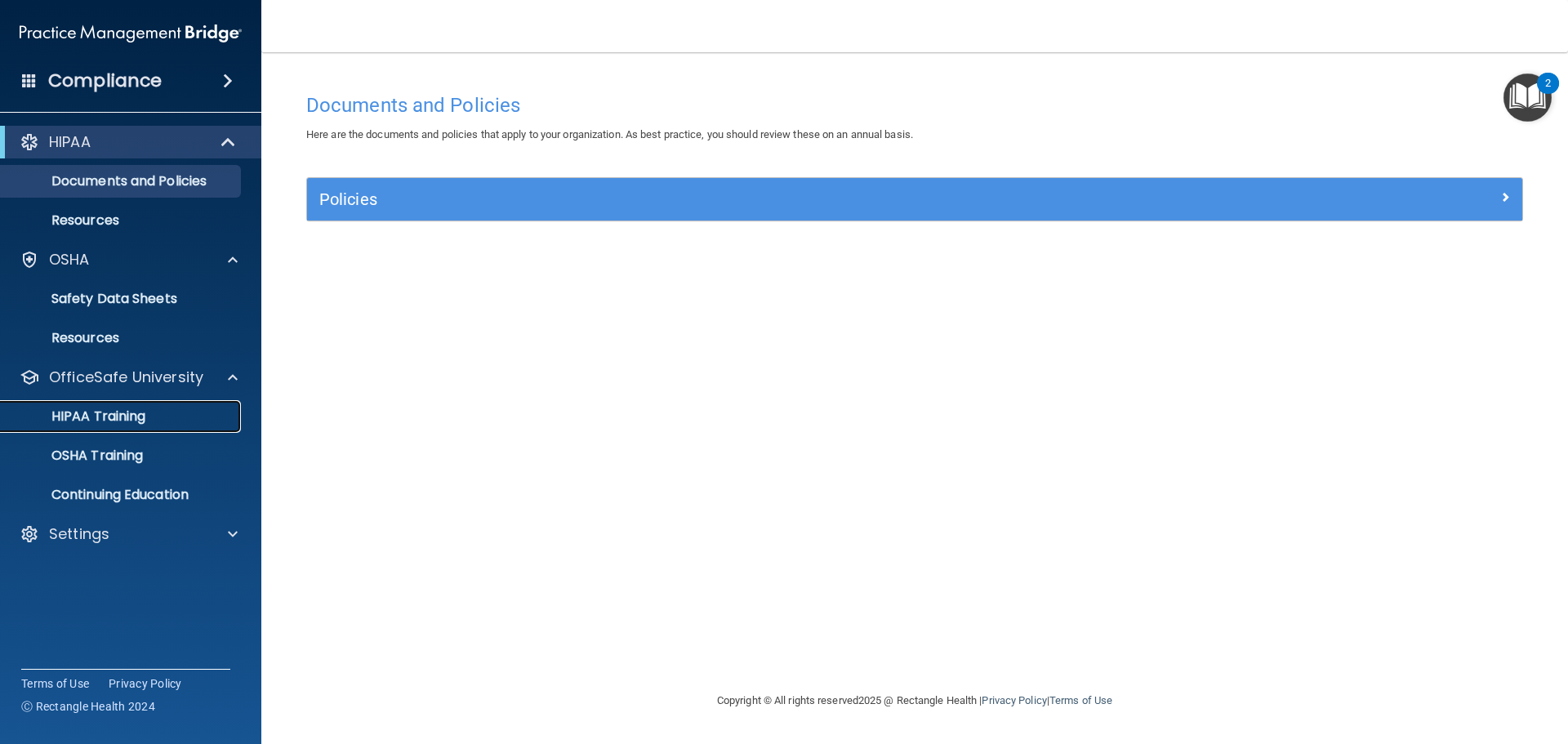
click at [160, 424] on link "HIPAA Training" at bounding box center [112, 417] width 258 height 33
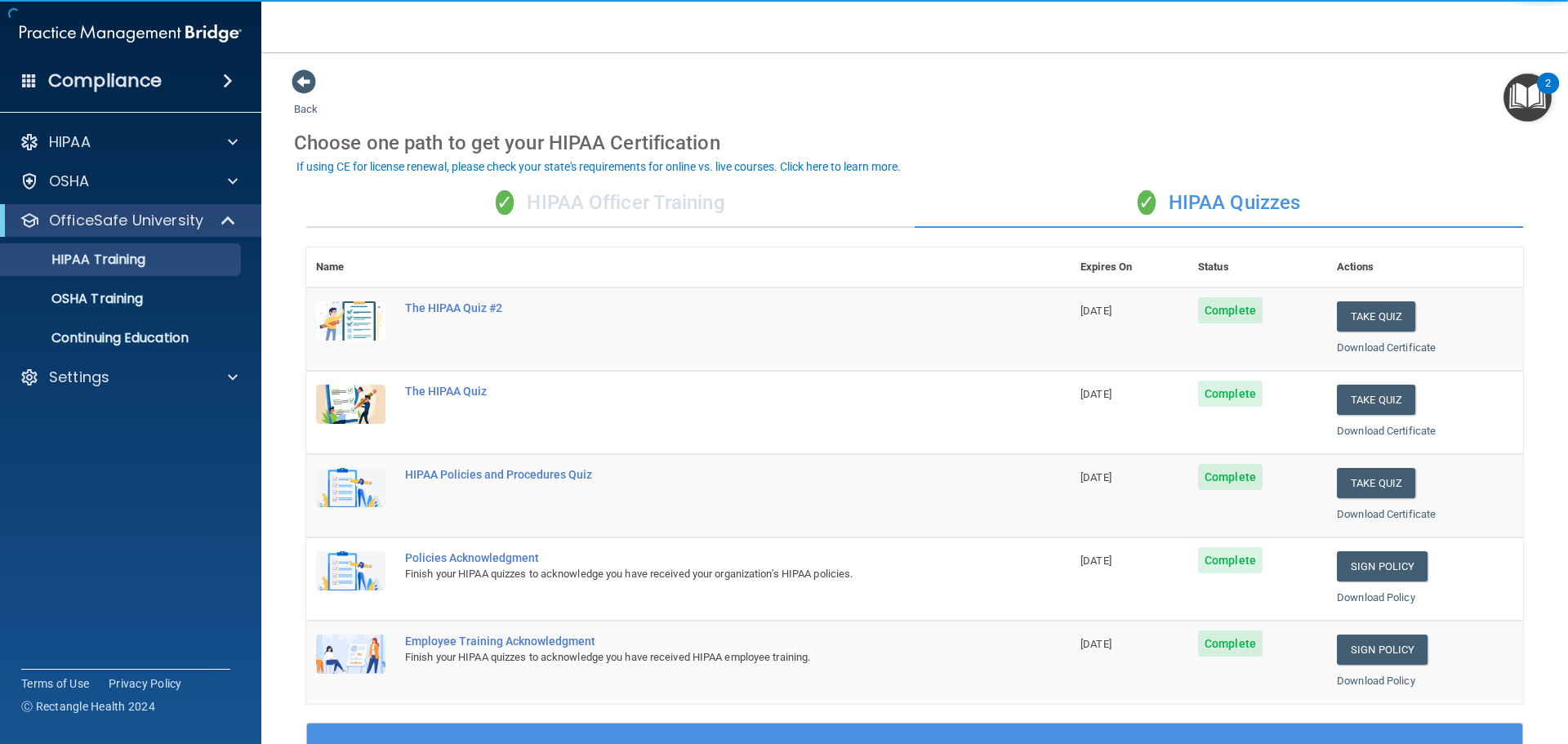
click at [652, 184] on div "✓ HIPAA Officer Training" at bounding box center [610, 202] width 609 height 49
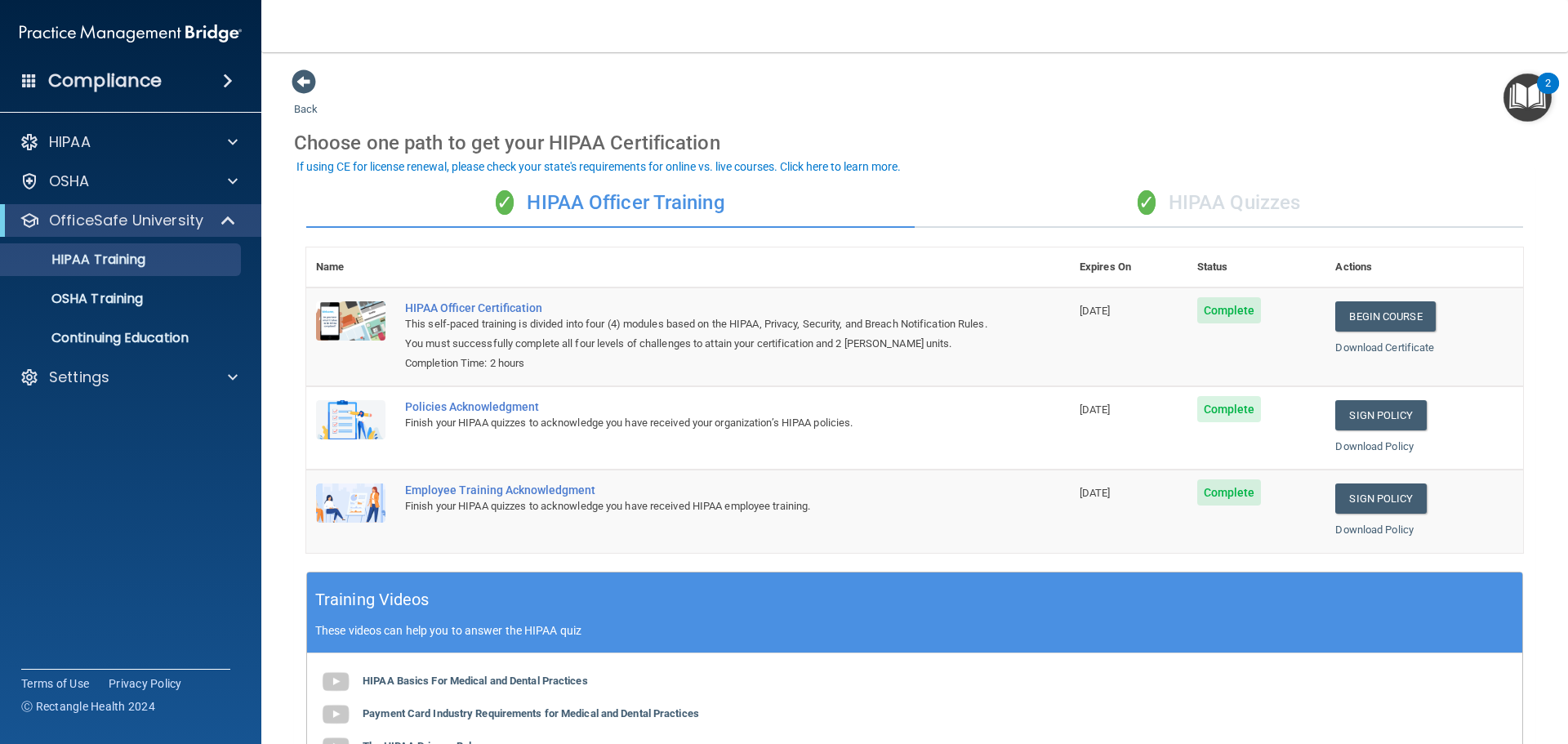
click at [1070, 185] on div "✓ HIPAA Quizzes" at bounding box center [1219, 202] width 609 height 49
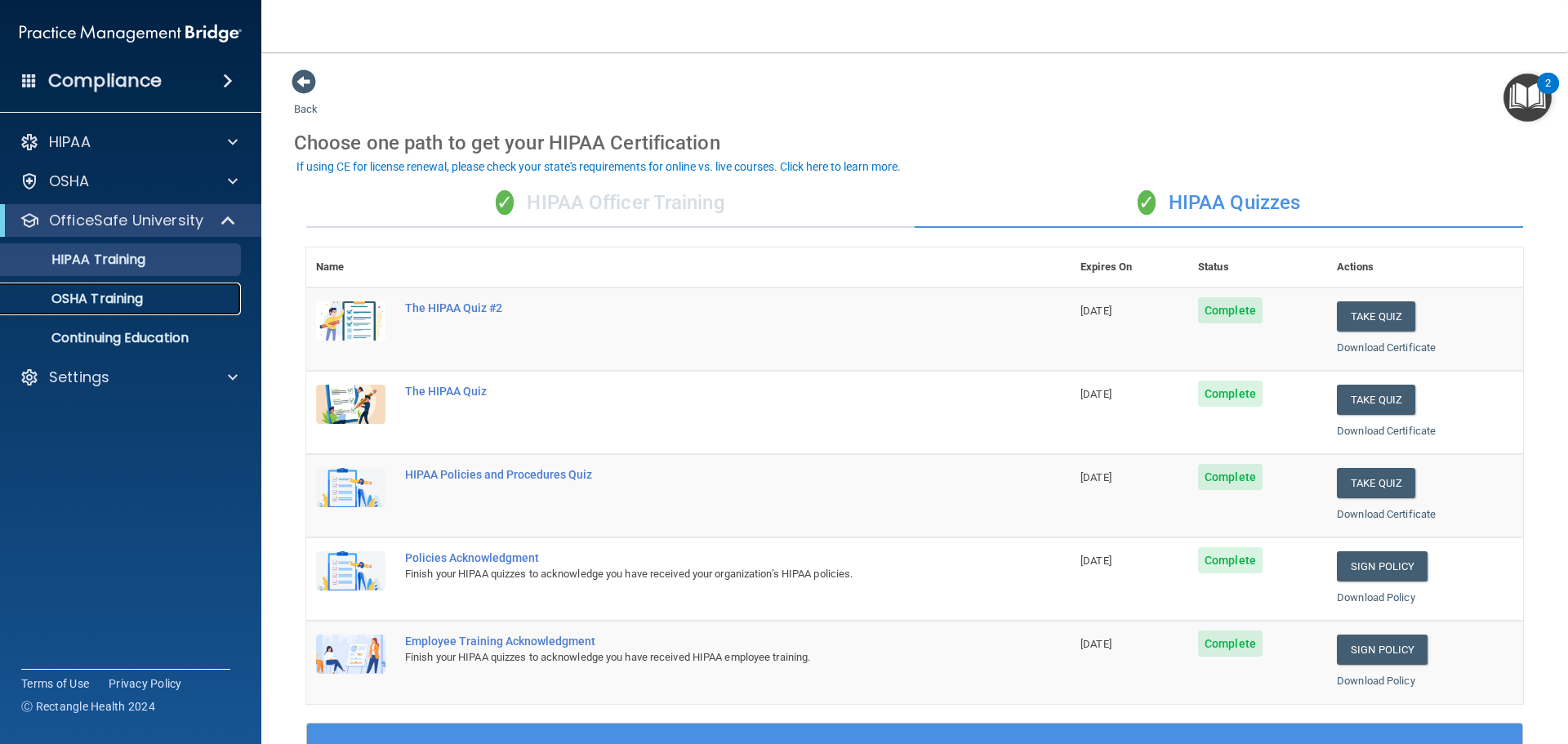
click at [139, 297] on p "OSHA Training" at bounding box center [77, 299] width 132 height 16
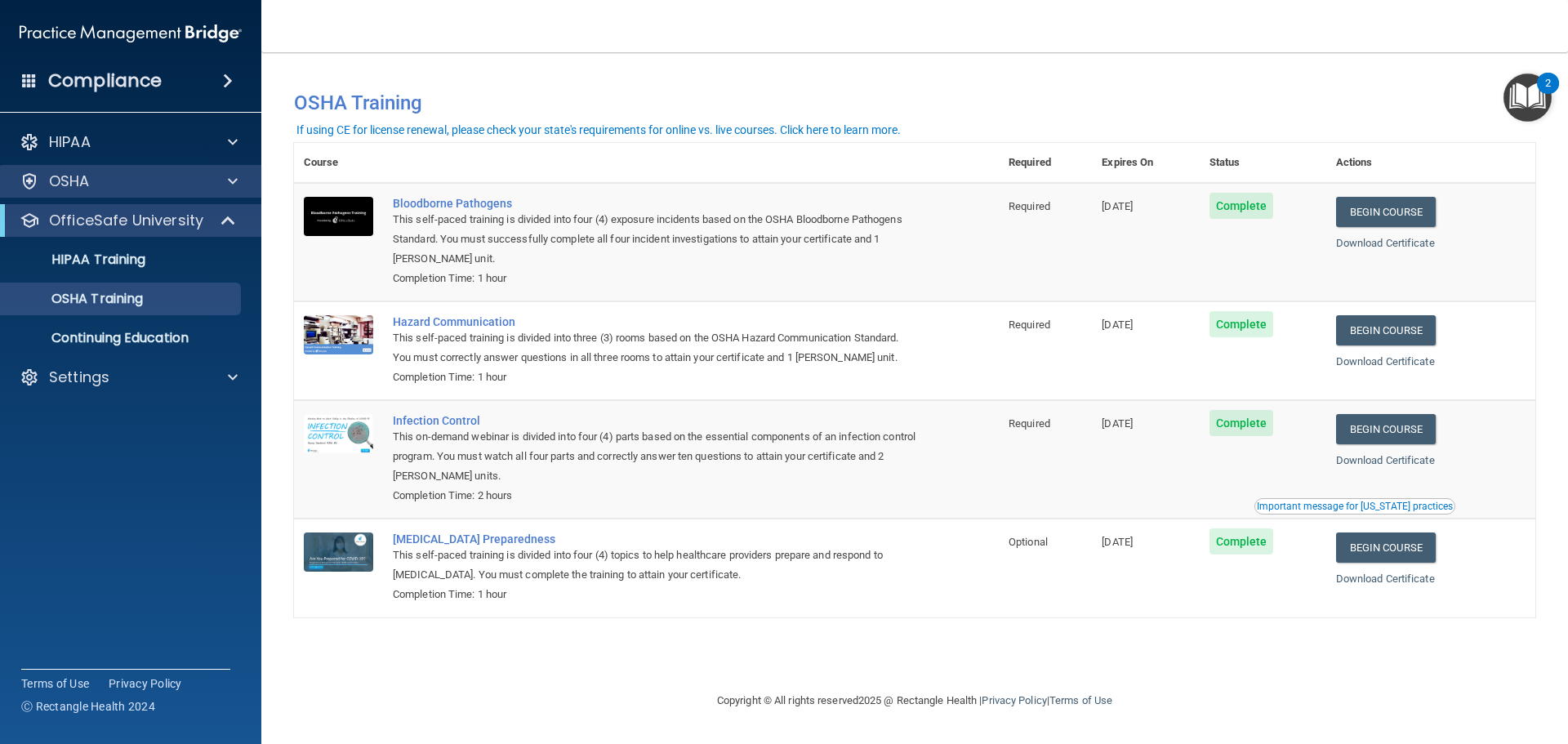
click at [161, 170] on div "OSHA" at bounding box center [131, 181] width 262 height 33
click at [237, 179] on div at bounding box center [230, 181] width 41 height 19
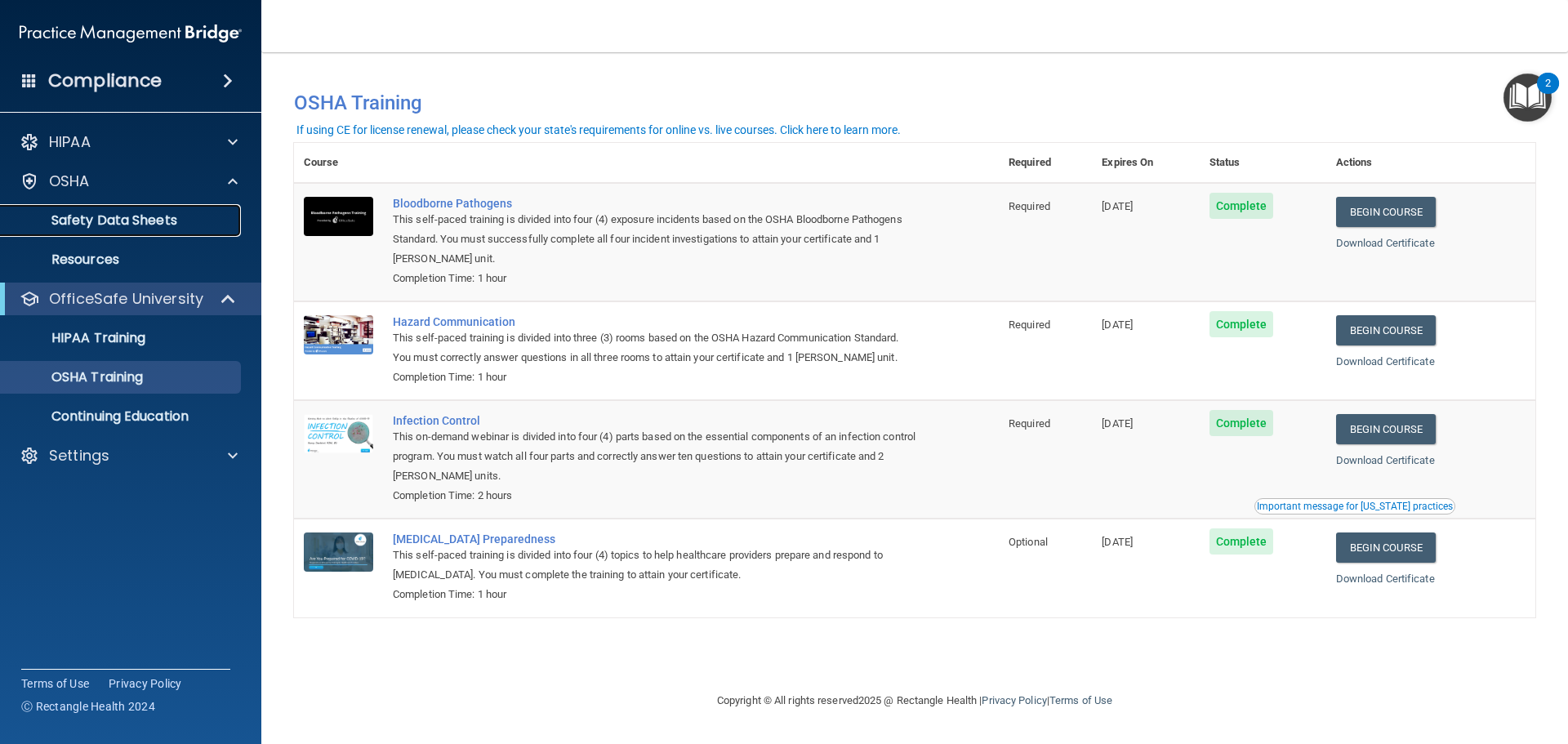
click at [135, 233] on link "Safety Data Sheets" at bounding box center [112, 221] width 258 height 33
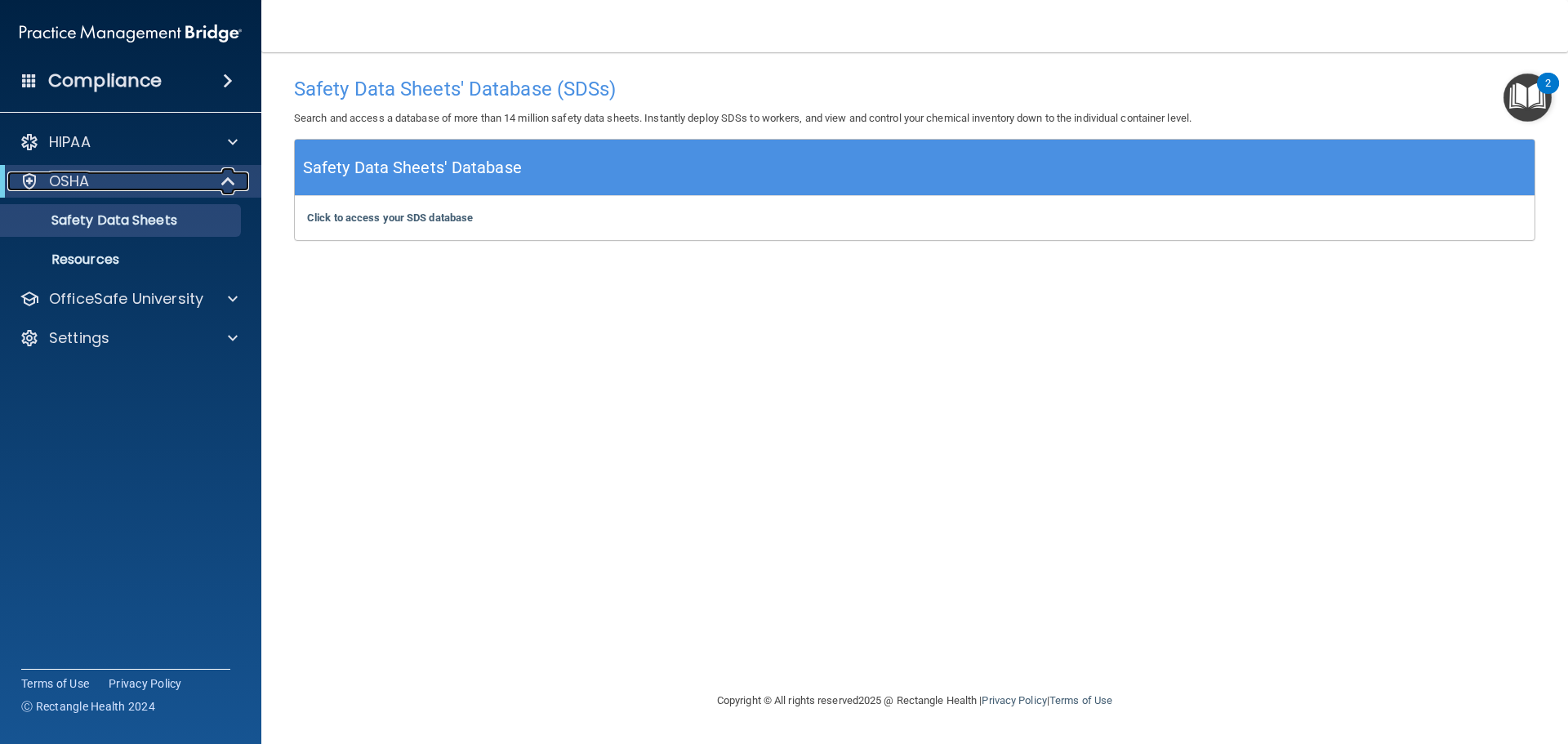
click at [236, 186] on div at bounding box center [229, 181] width 40 height 19
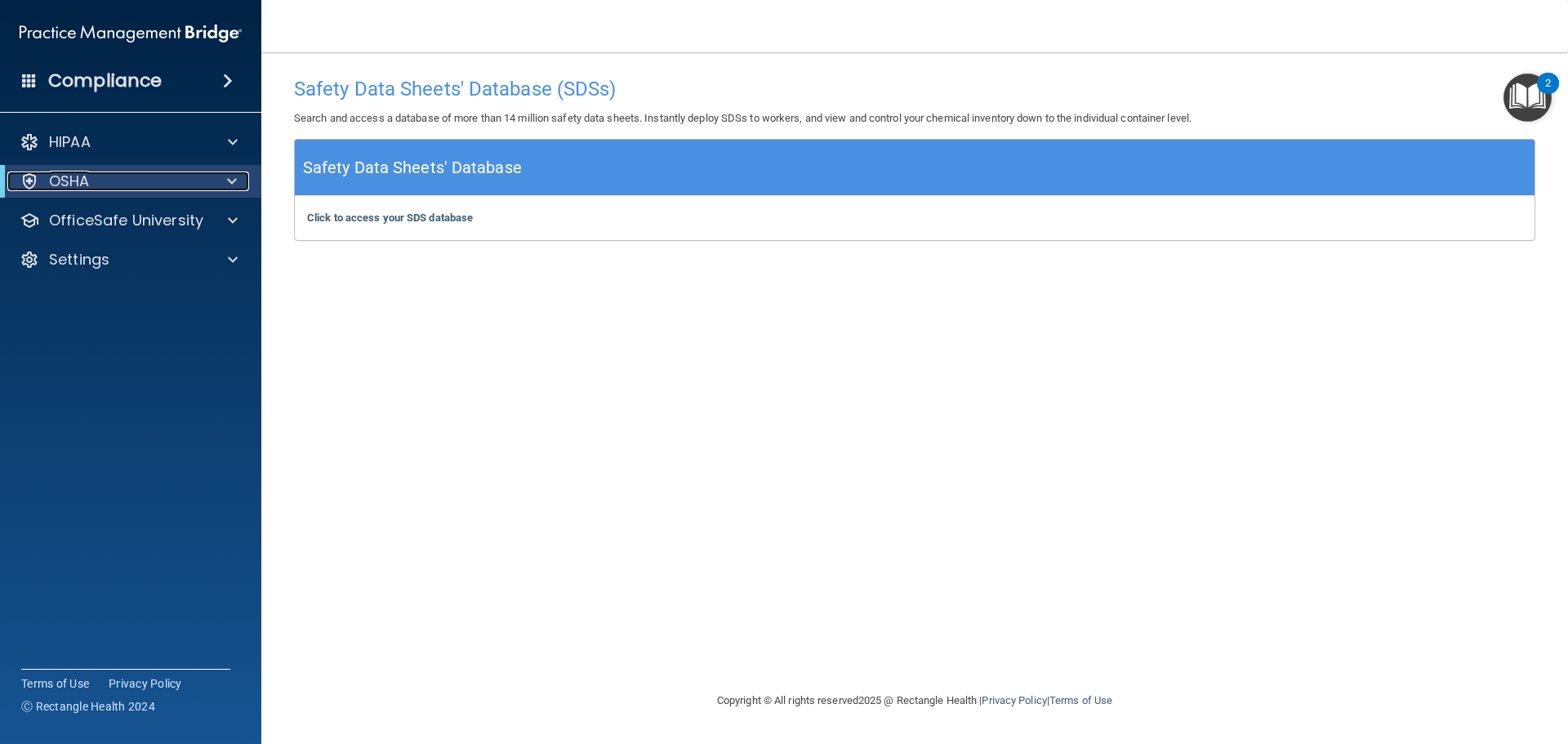
click at [236, 186] on span at bounding box center [232, 181] width 10 height 19
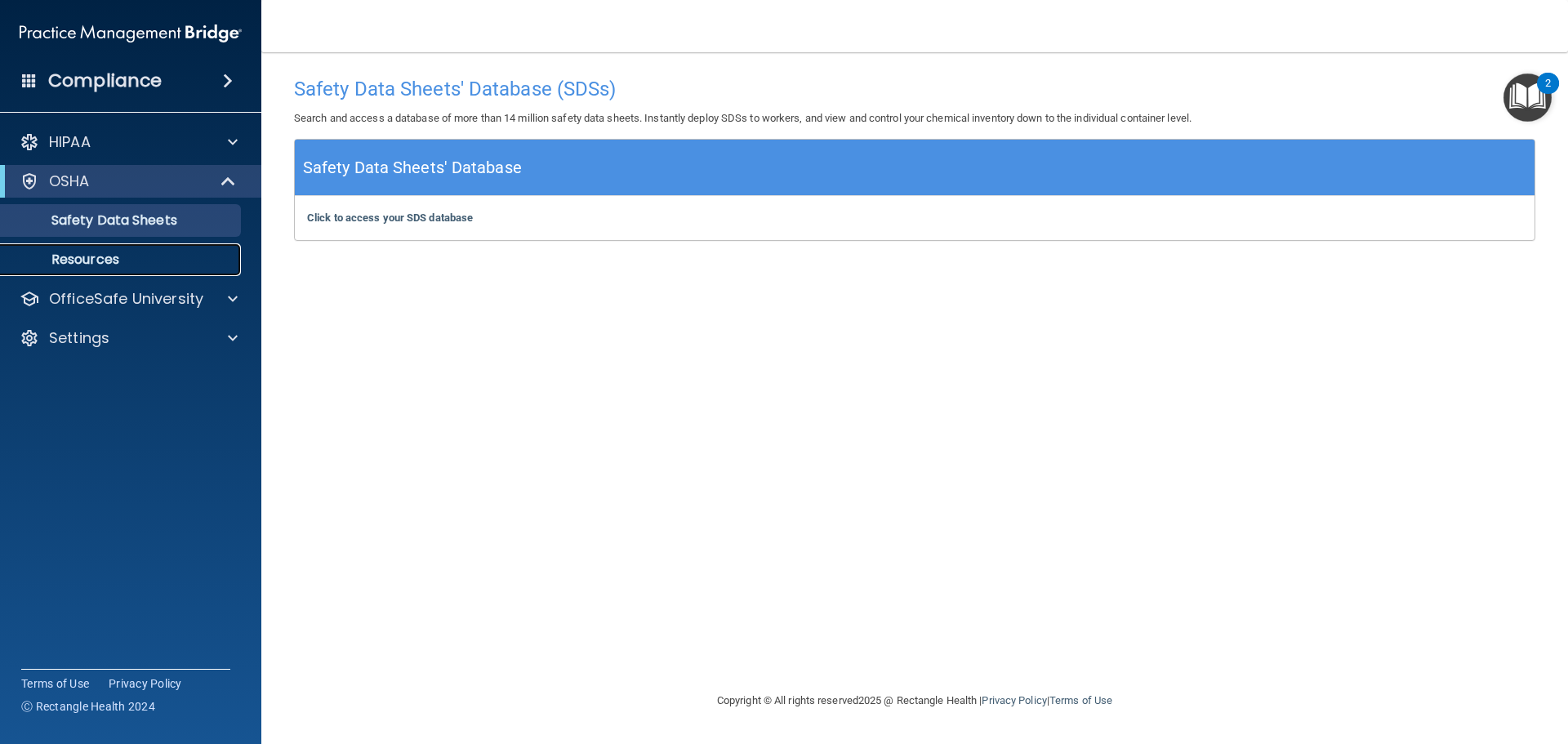
click at [115, 268] on link "Resources" at bounding box center [112, 260] width 258 height 33
